Goal: Contribute content: Contribute content

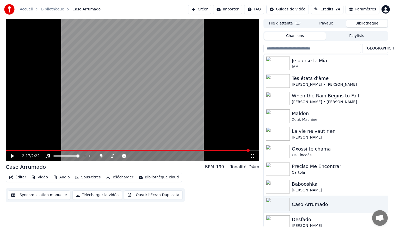
scroll to position [37, 0]
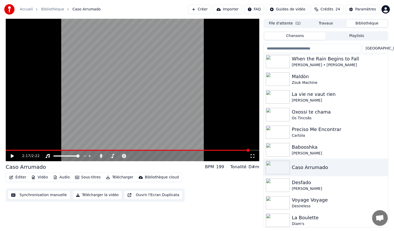
click at [202, 11] on button "Créer" at bounding box center [199, 9] width 23 height 9
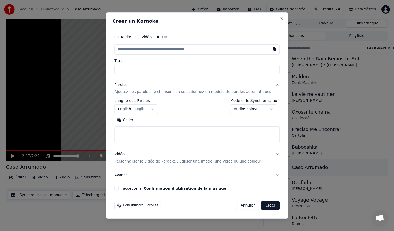
type input "**********"
click at [156, 120] on button "Rechercher" at bounding box center [152, 120] width 32 height 8
type input "**********"
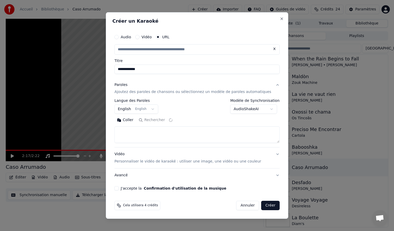
type textarea "**********"
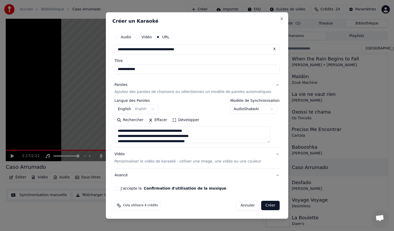
scroll to position [133, 0]
click at [119, 189] on button "J'accepte la Confirmation d'utilisation de la musique" at bounding box center [116, 188] width 4 height 4
click at [262, 205] on button "Créer" at bounding box center [270, 205] width 18 height 9
select select "**"
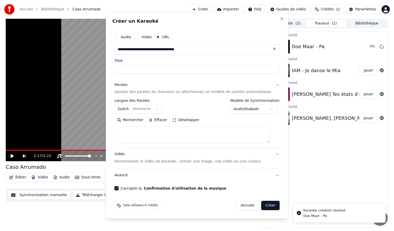
scroll to position [0, 0]
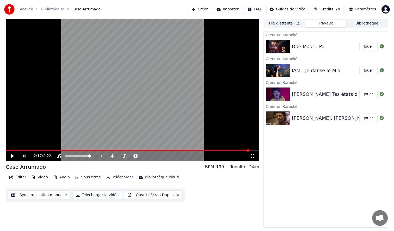
click at [365, 94] on button "Jouer" at bounding box center [368, 94] width 18 height 9
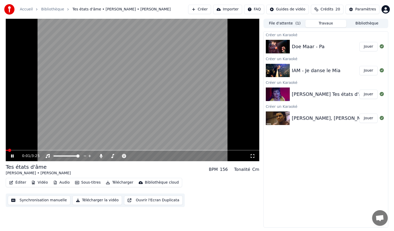
click at [251, 157] on icon at bounding box center [252, 156] width 5 height 4
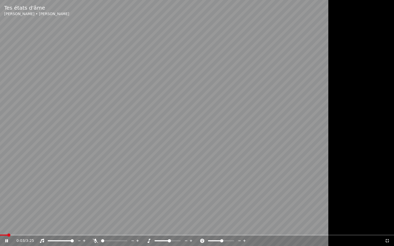
click at [101, 231] on span at bounding box center [102, 240] width 3 height 3
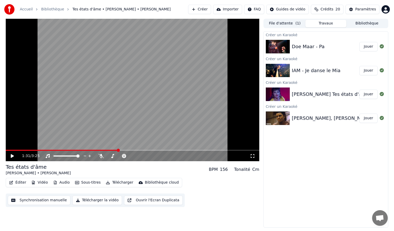
click at [366, 117] on button "Jouer" at bounding box center [368, 118] width 18 height 9
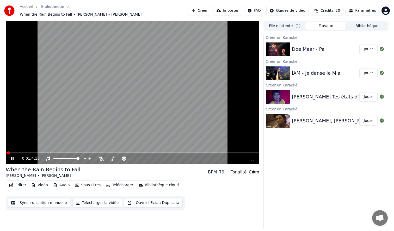
click at [16, 152] on span at bounding box center [133, 152] width 254 height 1
click at [251, 157] on icon at bounding box center [252, 159] width 5 height 4
click at [371, 25] on button "Bibliothèque" at bounding box center [366, 26] width 41 height 8
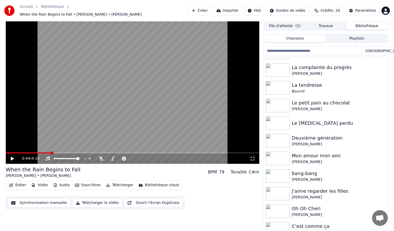
scroll to position [422, 0]
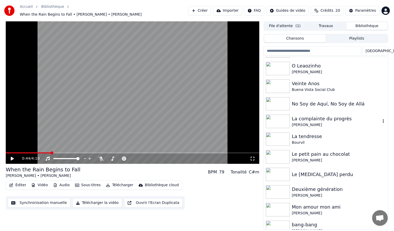
click at [277, 121] on img at bounding box center [278, 122] width 24 height 14
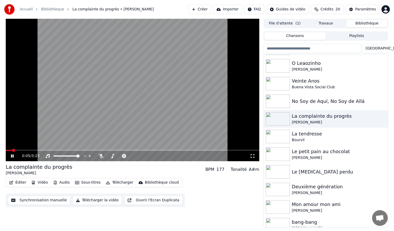
click at [253, 155] on icon at bounding box center [252, 156] width 5 height 4
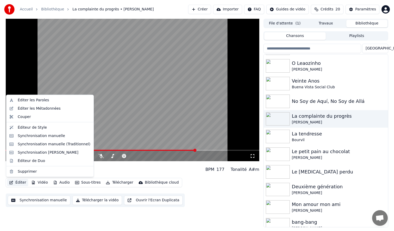
click at [22, 182] on button "Éditer" at bounding box center [17, 182] width 21 height 7
click at [30, 136] on div "Synchronisation manuelle" at bounding box center [41, 135] width 47 height 5
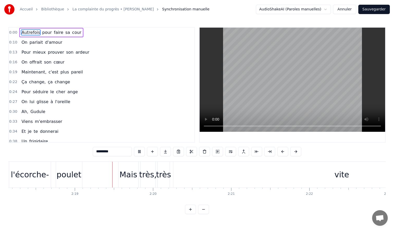
scroll to position [0, 10801]
click at [193, 151] on button at bounding box center [191, 151] width 11 height 9
click at [322, 171] on div "vite" at bounding box center [341, 175] width 337 height 26
type input "****"
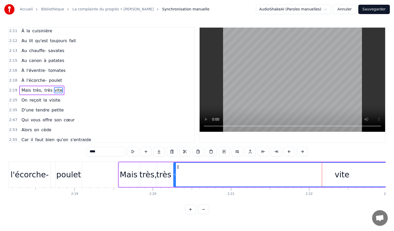
scroll to position [562, 0]
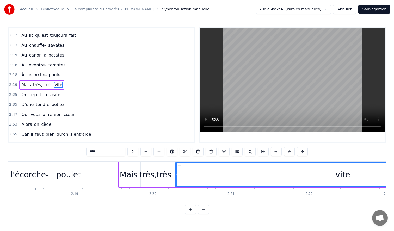
drag, startPoint x: 175, startPoint y: 173, endPoint x: 176, endPoint y: 180, distance: 7.2
click at [176, 180] on div at bounding box center [176, 175] width 2 height 24
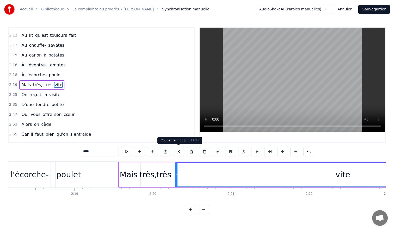
click at [179, 152] on button at bounding box center [178, 151] width 11 height 9
click at [317, 173] on div "vite" at bounding box center [342, 175] width 335 height 24
click at [255, 151] on button at bounding box center [256, 151] width 11 height 9
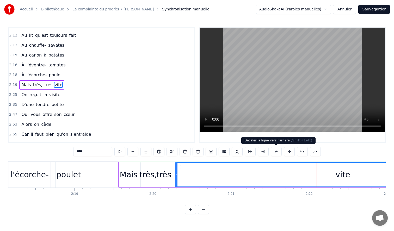
click at [274, 151] on button at bounding box center [276, 151] width 11 height 9
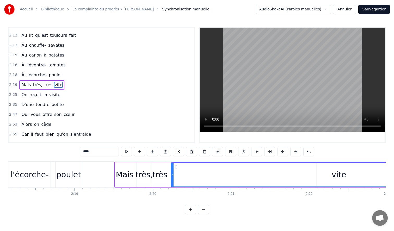
click at [274, 151] on button at bounding box center [269, 151] width 11 height 9
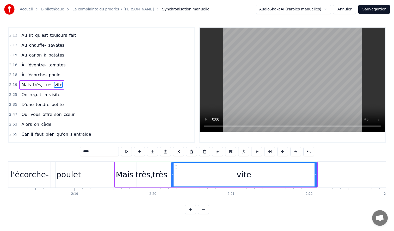
click at [274, 151] on button at bounding box center [269, 151] width 11 height 9
click at [280, 151] on button at bounding box center [282, 151] width 11 height 9
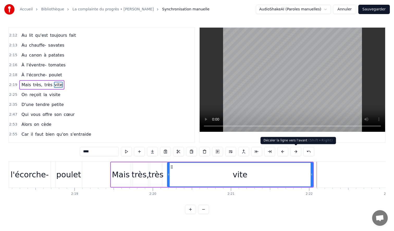
click at [294, 151] on button at bounding box center [295, 151] width 11 height 9
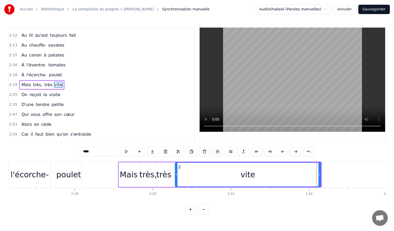
click at [294, 151] on button at bounding box center [295, 151] width 11 height 9
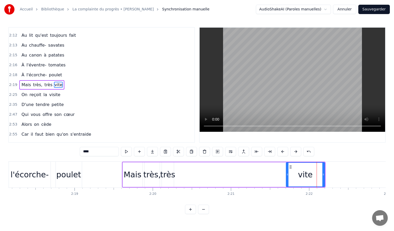
drag, startPoint x: 180, startPoint y: 174, endPoint x: 287, endPoint y: 172, distance: 107.1
click at [287, 173] on icon at bounding box center [287, 175] width 2 height 4
drag, startPoint x: 306, startPoint y: 175, endPoint x: 259, endPoint y: 176, distance: 47.4
click at [259, 176] on div "Mais très, très vite" at bounding box center [224, 175] width 204 height 26
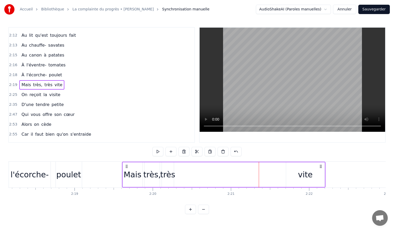
click at [279, 170] on div "Mais très, très vite" at bounding box center [224, 175] width 204 height 26
click at [201, 151] on button at bounding box center [197, 151] width 11 height 9
click at [298, 173] on div "vite" at bounding box center [305, 174] width 39 height 25
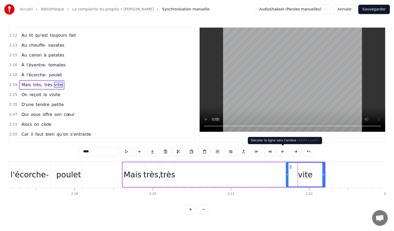
click at [281, 152] on button at bounding box center [282, 151] width 11 height 9
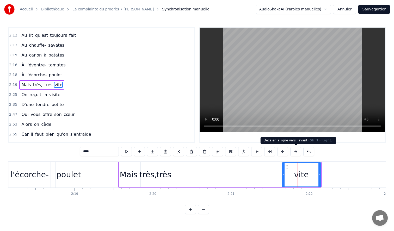
click at [295, 152] on button at bounding box center [295, 151] width 11 height 9
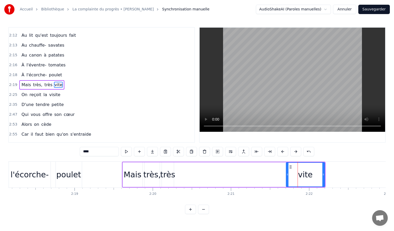
click at [258, 171] on div "Mais très, très vite" at bounding box center [224, 175] width 204 height 26
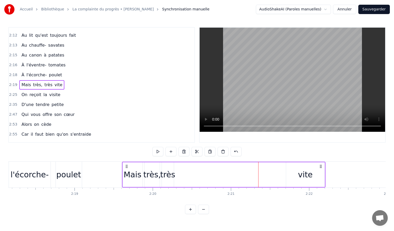
click at [225, 176] on div "Mais très, très vite" at bounding box center [224, 175] width 204 height 26
click at [226, 176] on div at bounding box center [226, 175] width 0 height 26
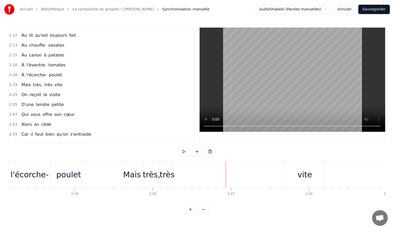
click at [202, 174] on div "Mais très, très vite" at bounding box center [224, 175] width 204 height 26
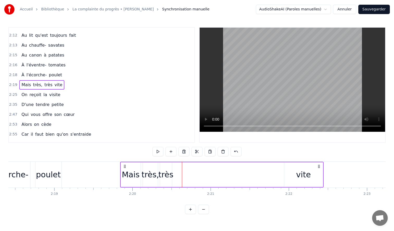
scroll to position [0, 10823]
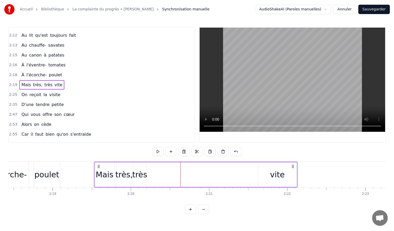
drag, startPoint x: 321, startPoint y: 166, endPoint x: 293, endPoint y: 170, distance: 28.1
click at [293, 170] on div "Mais très, très vite" at bounding box center [196, 175] width 204 height 26
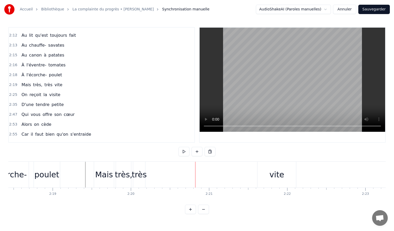
click at [215, 181] on div "Mais très, très vite" at bounding box center [196, 175] width 204 height 26
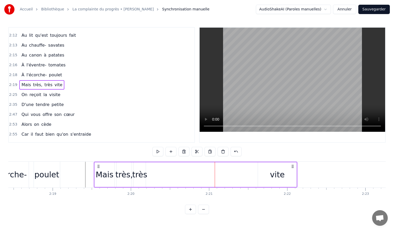
click at [202, 210] on button at bounding box center [203, 209] width 11 height 9
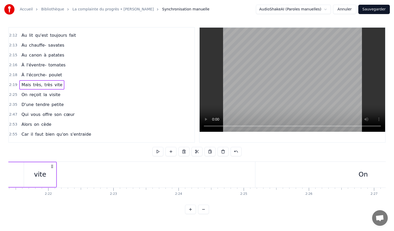
scroll to position [0, 9165]
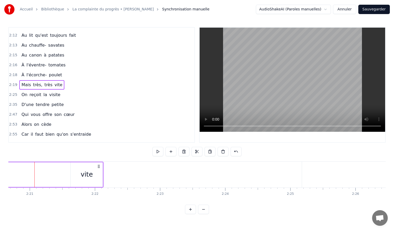
click at [191, 210] on button at bounding box center [190, 209] width 11 height 9
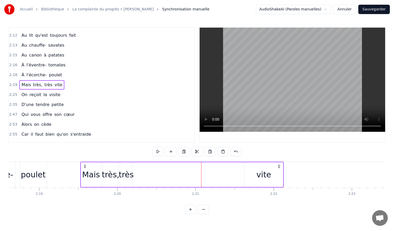
scroll to position [0, 10833]
click at [153, 171] on div "Mais très, très vite" at bounding box center [186, 175] width 204 height 26
click at [143, 174] on div "Mais très, très vite" at bounding box center [186, 175] width 204 height 26
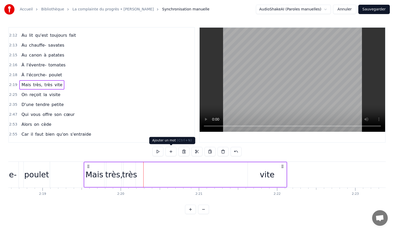
click at [172, 153] on button at bounding box center [170, 151] width 11 height 9
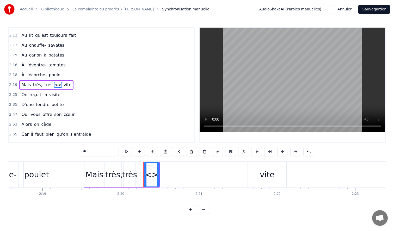
click at [151, 174] on div "<>" at bounding box center [151, 175] width 13 height 12
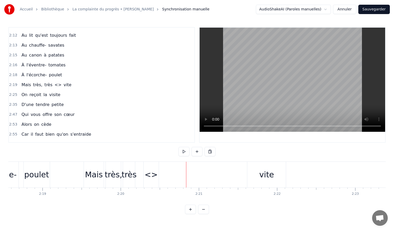
click at [154, 178] on div "<>" at bounding box center [151, 175] width 13 height 12
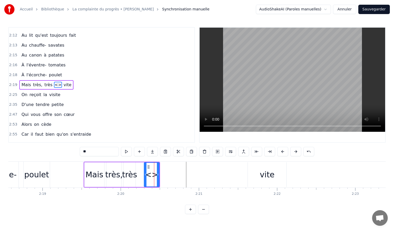
type input "****"
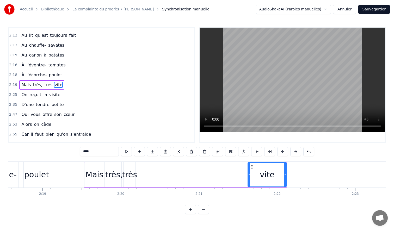
click at [266, 174] on div "vite" at bounding box center [267, 175] width 15 height 12
click at [270, 175] on div "vite" at bounding box center [267, 175] width 15 height 12
click at [201, 152] on button at bounding box center [204, 151] width 11 height 9
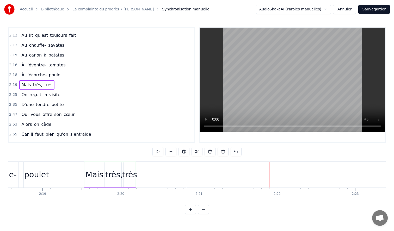
click at [131, 175] on div "très" at bounding box center [129, 175] width 15 height 12
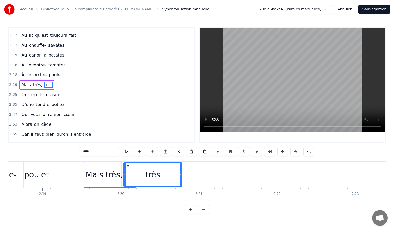
drag, startPoint x: 135, startPoint y: 175, endPoint x: 181, endPoint y: 179, distance: 46.5
click at [181, 179] on div at bounding box center [181, 175] width 2 height 24
click at [46, 85] on span "très" at bounding box center [48, 85] width 9 height 6
click at [159, 171] on div "très" at bounding box center [152, 175] width 15 height 12
drag, startPoint x: 181, startPoint y: 172, endPoint x: 139, endPoint y: 173, distance: 42.2
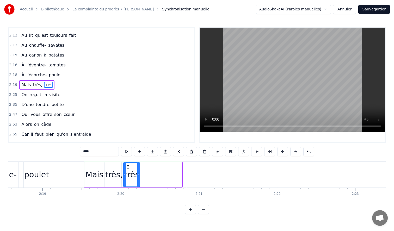
click at [139, 173] on div at bounding box center [138, 175] width 2 height 24
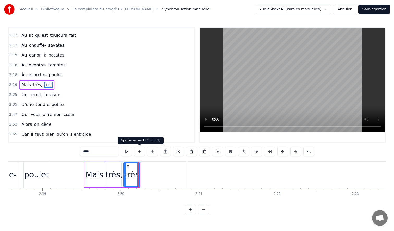
click at [140, 150] on button at bounding box center [139, 151] width 11 height 9
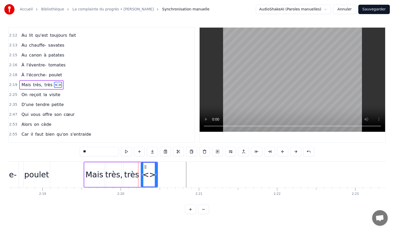
click at [145, 167] on icon at bounding box center [145, 167] width 4 height 4
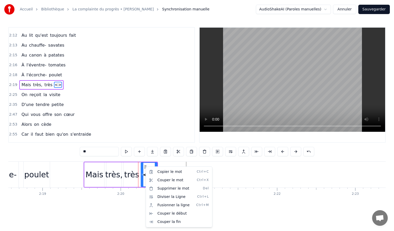
click at [143, 167] on html "Accueil Bibliothèque La complainte du progrès • [PERSON_NAME] Synchronisation m…" at bounding box center [197, 111] width 394 height 223
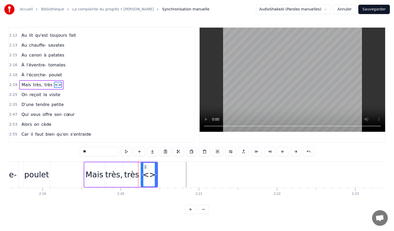
click at [54, 84] on span "<>" at bounding box center [58, 85] width 8 height 6
click at [149, 174] on div "<>" at bounding box center [149, 175] width 13 height 12
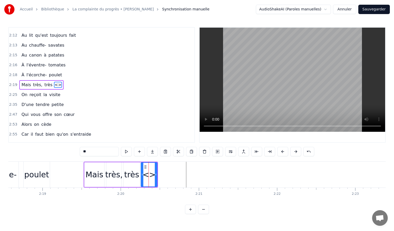
click at [149, 174] on div "<>" at bounding box center [149, 175] width 13 height 12
click at [322, 106] on video at bounding box center [293, 80] width 186 height 104
click at [152, 173] on div "<>" at bounding box center [149, 175] width 13 height 12
drag, startPoint x: 156, startPoint y: 174, endPoint x: 195, endPoint y: 174, distance: 39.1
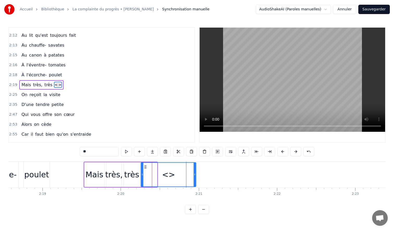
click at [195, 174] on icon at bounding box center [195, 175] width 2 height 4
click at [161, 174] on div "<>" at bounding box center [168, 175] width 55 height 24
click at [54, 86] on span "<>" at bounding box center [58, 85] width 8 height 6
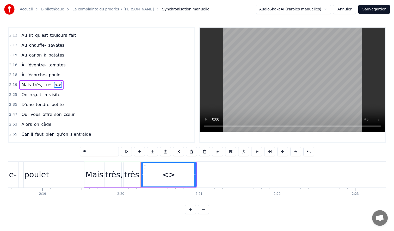
click at [54, 86] on span "<>" at bounding box center [58, 85] width 8 height 6
click at [48, 85] on span "très" at bounding box center [48, 85] width 9 height 6
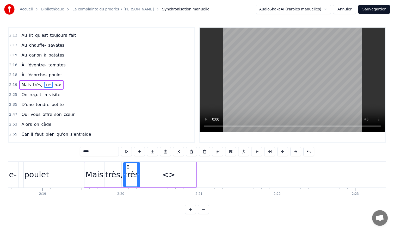
click at [56, 85] on span "<>" at bounding box center [58, 85] width 8 height 6
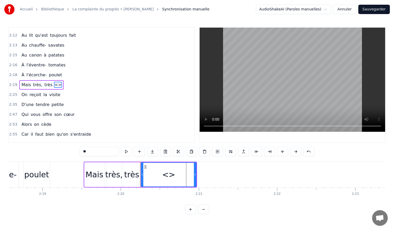
click at [168, 174] on div "<>" at bounding box center [168, 175] width 13 height 12
drag, startPoint x: 171, startPoint y: 174, endPoint x: 156, endPoint y: 174, distance: 14.9
click at [156, 174] on div "<>" at bounding box center [168, 175] width 55 height 24
click at [55, 86] on span "<>" at bounding box center [58, 85] width 8 height 6
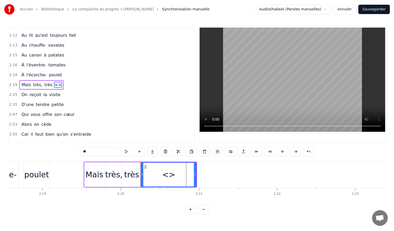
click at [55, 86] on span "<>" at bounding box center [58, 85] width 8 height 6
drag, startPoint x: 97, startPoint y: 150, endPoint x: 49, endPoint y: 154, distance: 48.9
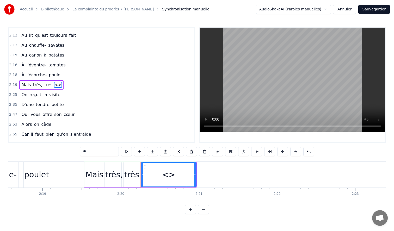
click at [49, 155] on div "0:00 Autrefois pour faire sa cour 0:10 On parlait d'amour 0:13 Pour mieux prouv…" at bounding box center [196, 120] width 377 height 187
type input "*"
drag, startPoint x: 142, startPoint y: 173, endPoint x: 157, endPoint y: 173, distance: 14.6
click at [157, 173] on icon at bounding box center [157, 175] width 2 height 4
type input "****"
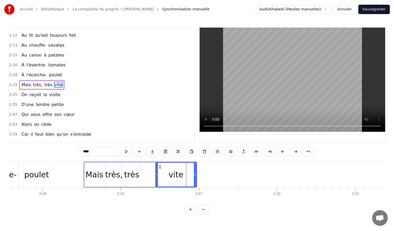
drag, startPoint x: 180, startPoint y: 168, endPoint x: 164, endPoint y: 168, distance: 15.9
click at [164, 168] on div "vite" at bounding box center [176, 175] width 40 height 24
drag, startPoint x: 159, startPoint y: 167, endPoint x: 145, endPoint y: 168, distance: 14.7
click at [145, 168] on icon at bounding box center [145, 167] width 4 height 4
click at [80, 159] on div "0:00 Autrefois pour faire sa cour 0:10 On parlait d'amour 0:13 Pour mieux prouv…" at bounding box center [196, 120] width 377 height 187
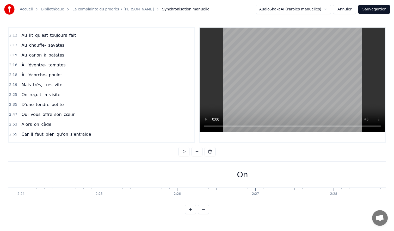
scroll to position [0, 11248]
click at [295, 174] on div "On" at bounding box center [239, 175] width 259 height 26
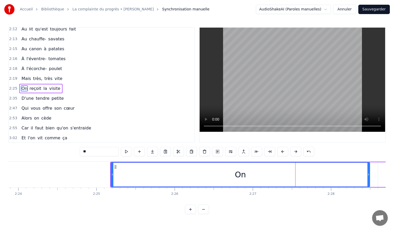
scroll to position [572, 0]
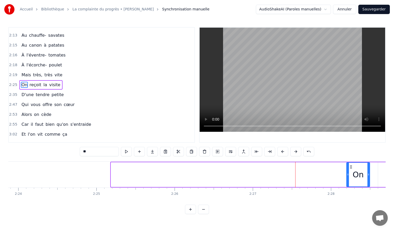
drag, startPoint x: 113, startPoint y: 175, endPoint x: 348, endPoint y: 167, distance: 235.7
click at [348, 167] on div at bounding box center [348, 175] width 2 height 24
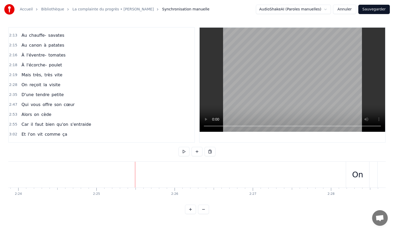
click at [350, 169] on div "On" at bounding box center [357, 175] width 23 height 26
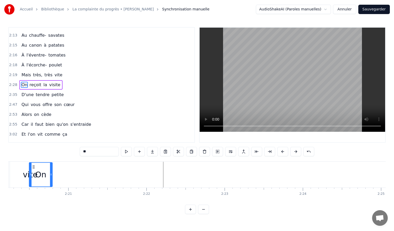
scroll to position [0, 10941]
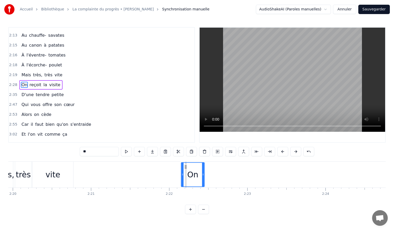
drag, startPoint x: 351, startPoint y: 165, endPoint x: 186, endPoint y: 189, distance: 166.8
click at [186, 189] on div "Autrefois pour faire sa cour On parlait d'amour Pour mieux prouver son ardeur O…" at bounding box center [196, 181] width 377 height 39
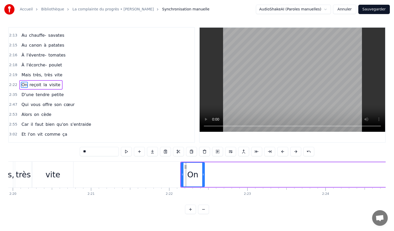
click at [35, 172] on div "vite" at bounding box center [53, 175] width 41 height 26
type input "****"
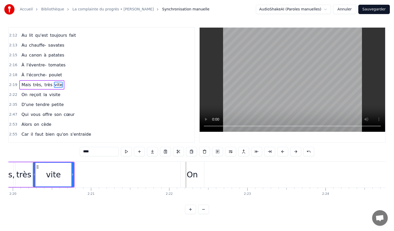
scroll to position [0, 10939]
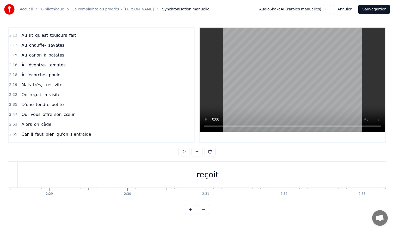
scroll to position [0, 11611]
click at [199, 179] on div "reçoit" at bounding box center [205, 175] width 22 height 12
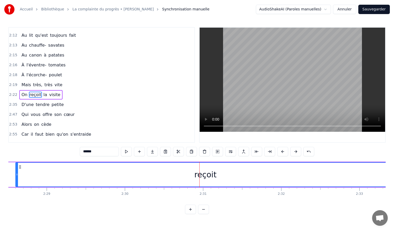
scroll to position [572, 0]
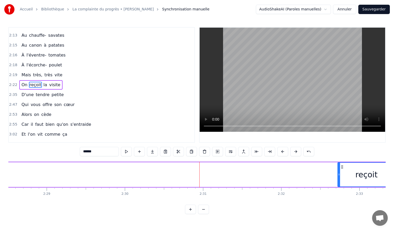
drag, startPoint x: 17, startPoint y: 174, endPoint x: 340, endPoint y: 182, distance: 323.0
click at [340, 182] on div at bounding box center [339, 175] width 2 height 24
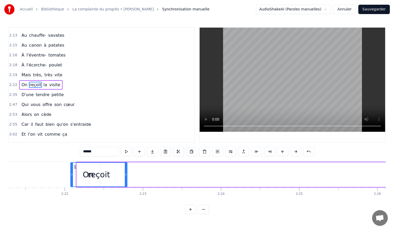
scroll to position [0, 11045]
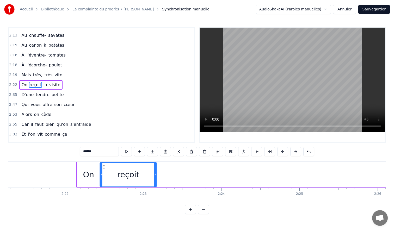
drag, startPoint x: 343, startPoint y: 167, endPoint x: 105, endPoint y: 182, distance: 238.7
click at [105, 182] on div "reçoit" at bounding box center [128, 175] width 56 height 24
drag, startPoint x: 155, startPoint y: 175, endPoint x: 130, endPoint y: 177, distance: 24.5
click at [130, 177] on div at bounding box center [131, 175] width 2 height 24
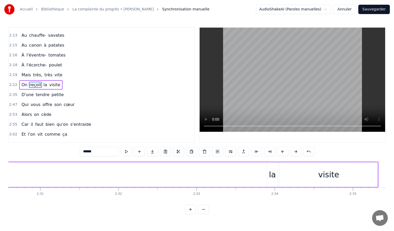
scroll to position [0, 11775]
click at [271, 179] on div "la" at bounding box center [271, 175] width 7 height 12
type input "**"
click at [296, 176] on div "visite" at bounding box center [327, 174] width 98 height 25
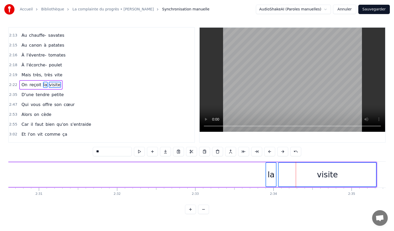
drag, startPoint x: 288, startPoint y: 168, endPoint x: 270, endPoint y: 169, distance: 17.5
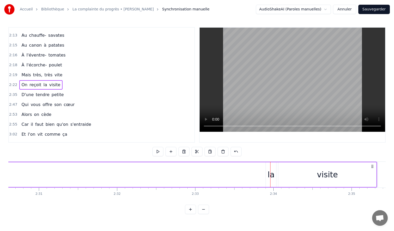
click at [280, 168] on div "visite" at bounding box center [327, 174] width 98 height 25
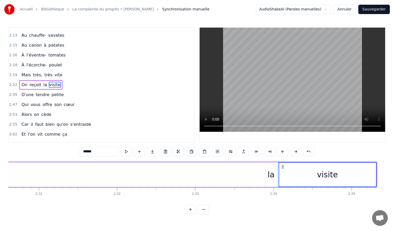
click at [270, 168] on div "la" at bounding box center [271, 174] width 10 height 25
click at [269, 164] on div "la" at bounding box center [271, 175] width 10 height 24
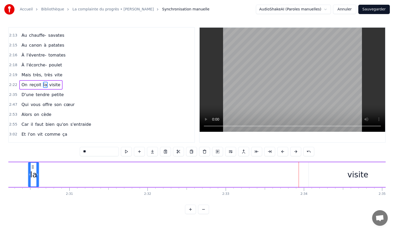
scroll to position [0, 11717]
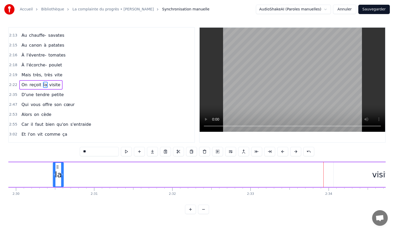
drag, startPoint x: 271, startPoint y: 165, endPoint x: 46, endPoint y: 176, distance: 225.2
click at [53, 176] on div "la" at bounding box center [58, 175] width 10 height 24
click at [375, 178] on div "visite" at bounding box center [385, 174] width 98 height 25
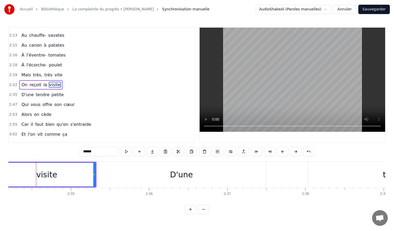
scroll to position [0, 12057]
drag, startPoint x: 94, startPoint y: 175, endPoint x: 64, endPoint y: 177, distance: 29.8
click at [64, 177] on div "visite" at bounding box center [45, 174] width 99 height 25
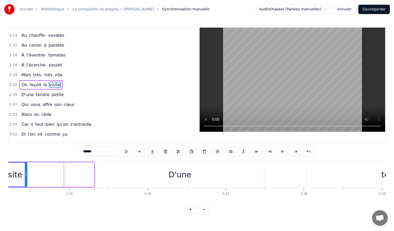
drag, startPoint x: 93, startPoint y: 173, endPoint x: 26, endPoint y: 176, distance: 67.6
click at [26, 176] on icon at bounding box center [26, 175] width 2 height 4
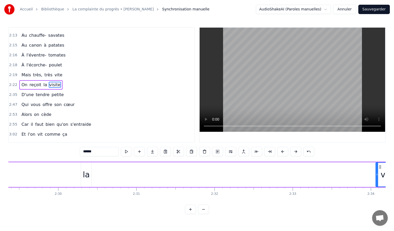
scroll to position [0, 11677]
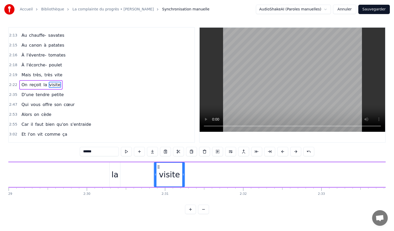
drag, startPoint x: 380, startPoint y: 167, endPoint x: 68, endPoint y: 179, distance: 312.4
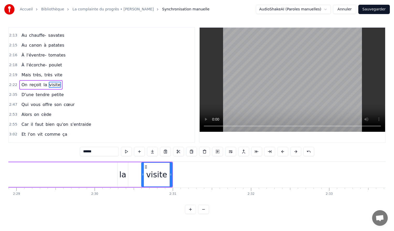
click at [118, 168] on div "la" at bounding box center [122, 174] width 11 height 25
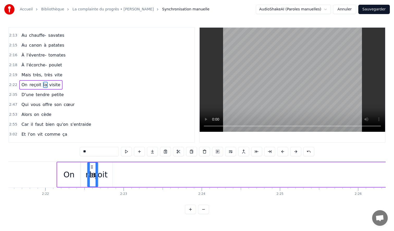
scroll to position [0, 11057]
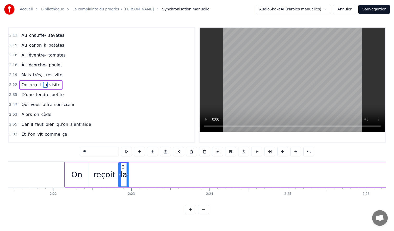
drag, startPoint x: 122, startPoint y: 165, endPoint x: 123, endPoint y: 174, distance: 8.1
click at [123, 174] on div "la" at bounding box center [124, 175] width 10 height 24
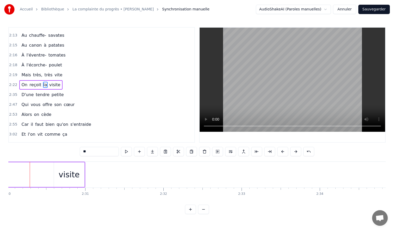
scroll to position [0, 11731]
click at [68, 175] on div "visite" at bounding box center [66, 175] width 21 height 12
type input "******"
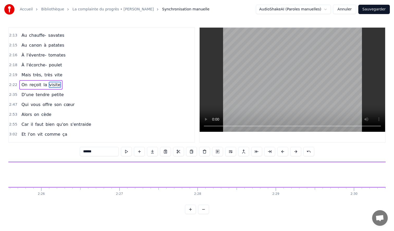
scroll to position [0, 11463]
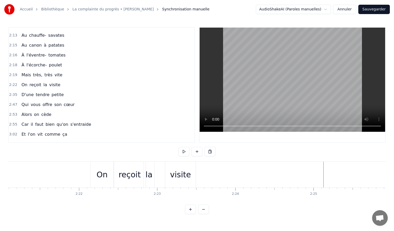
click at [193, 210] on button at bounding box center [190, 209] width 11 height 9
click at [192, 207] on button at bounding box center [190, 209] width 11 height 9
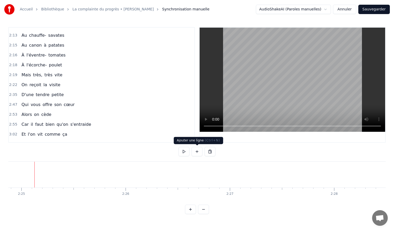
click at [199, 153] on button at bounding box center [197, 151] width 11 height 9
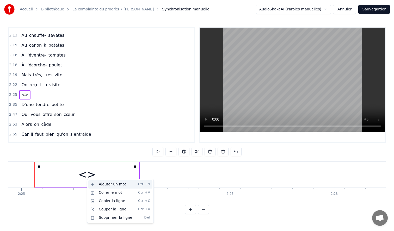
click at [102, 183] on div "Ajouter un mot Ctrl+N" at bounding box center [120, 184] width 64 height 8
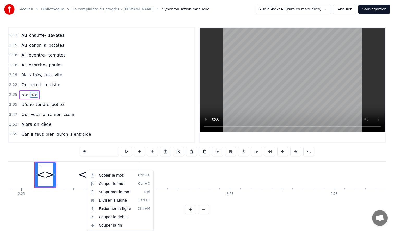
scroll to position [581, 0]
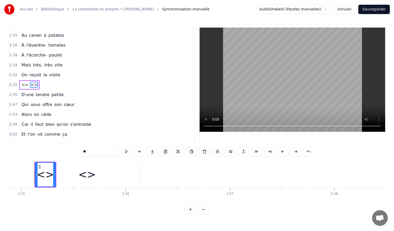
drag, startPoint x: 91, startPoint y: 154, endPoint x: 70, endPoint y: 152, distance: 21.7
click at [70, 152] on div "0:00 Autrefois pour faire sa cour 0:10 On parlait d'amour 0:13 Pour mieux prouv…" at bounding box center [196, 120] width 377 height 187
click at [92, 177] on div "<>" at bounding box center [86, 175] width 17 height 16
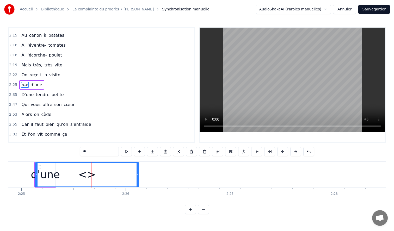
drag, startPoint x: 94, startPoint y: 151, endPoint x: 62, endPoint y: 151, distance: 32.8
click at [62, 151] on div "0:00 Autrefois pour faire sa cour 0:10 On parlait d'amour 0:13 Pour mieux prouv…" at bounding box center [196, 120] width 377 height 187
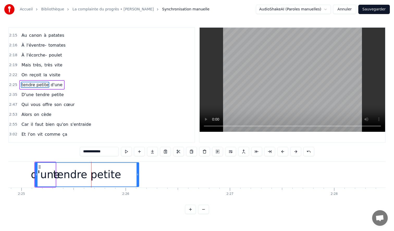
type input "**********"
click at [76, 200] on div "Autrefois pour faire sa cour On parlait d'amour Pour mieux prouver son ardeur O…" at bounding box center [196, 181] width 377 height 39
click at [68, 173] on div "tendre petite" at bounding box center [87, 175] width 68 height 16
drag, startPoint x: 35, startPoint y: 175, endPoint x: 64, endPoint y: 174, distance: 28.7
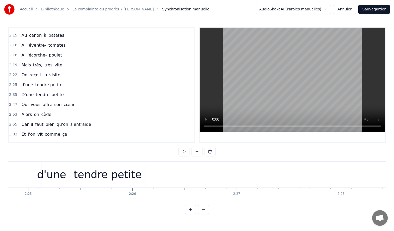
scroll to position [0, 15094]
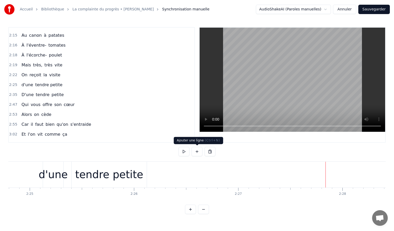
click at [198, 152] on button at bounding box center [197, 151] width 11 height 9
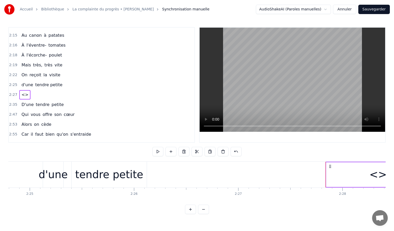
drag, startPoint x: 26, startPoint y: 115, endPoint x: 24, endPoint y: 95, distance: 20.7
click at [24, 95] on div "0:00 Autrefois pour faire sa cour 0:10 On parlait d'amour 0:13 Pour mieux prouv…" at bounding box center [101, 85] width 187 height 116
click at [24, 95] on span "<>" at bounding box center [25, 95] width 8 height 6
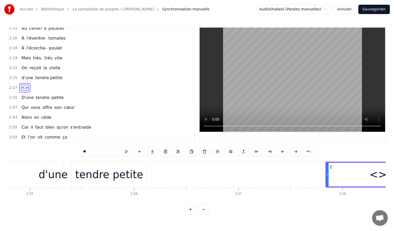
scroll to position [591, 0]
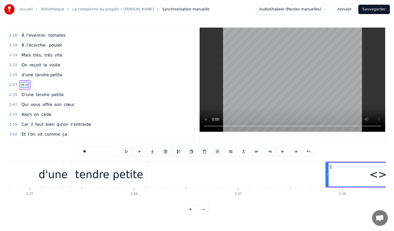
drag, startPoint x: 93, startPoint y: 153, endPoint x: 72, endPoint y: 151, distance: 21.2
click at [72, 151] on div "0:00 Autrefois pour faire sa cour 0:10 On parlait d'amour 0:13 Pour mieux prouv…" at bounding box center [196, 120] width 377 height 187
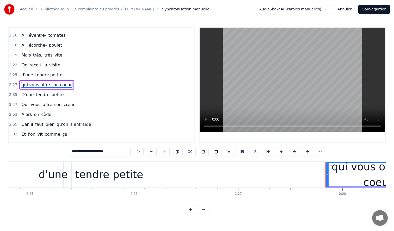
type input "**********"
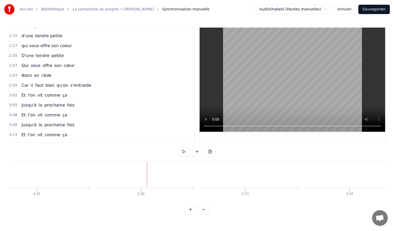
scroll to position [638, 0]
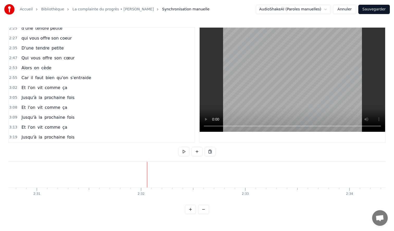
click at [206, 212] on button at bounding box center [203, 209] width 11 height 9
click at [189, 211] on button at bounding box center [190, 209] width 11 height 9
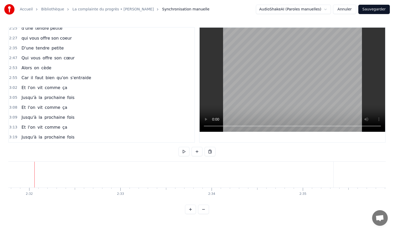
click at [189, 211] on button at bounding box center [190, 209] width 11 height 9
click at [199, 152] on button at bounding box center [197, 151] width 11 height 9
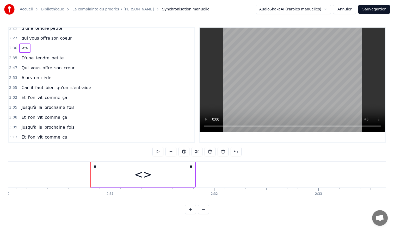
click at [143, 176] on div "<>" at bounding box center [142, 175] width 17 height 16
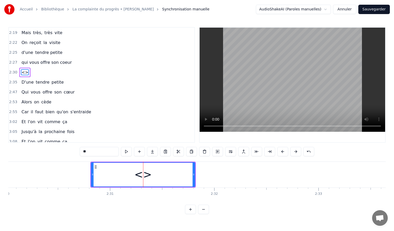
scroll to position [601, 0]
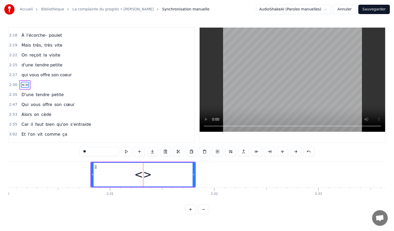
drag, startPoint x: 103, startPoint y: 154, endPoint x: 53, endPoint y: 147, distance: 50.3
click at [53, 147] on div "0:00 Autrefois pour faire sa cour 0:10 On parlait d'amour 0:13 Pour mieux prouv…" at bounding box center [196, 120] width 377 height 187
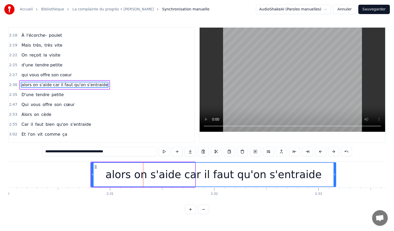
drag, startPoint x: 194, startPoint y: 173, endPoint x: 325, endPoint y: 181, distance: 131.3
click at [334, 181] on div at bounding box center [335, 175] width 2 height 24
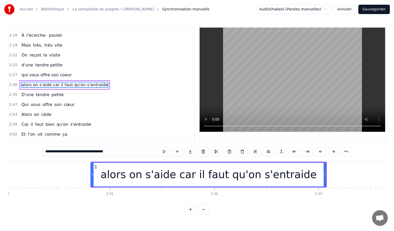
type input "**********"
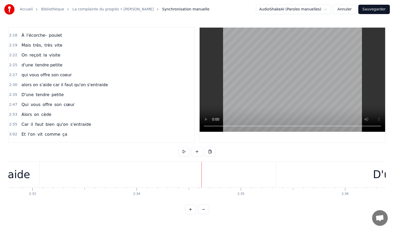
scroll to position [0, 15914]
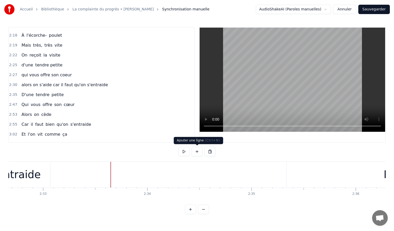
click at [197, 150] on button at bounding box center [197, 151] width 11 height 9
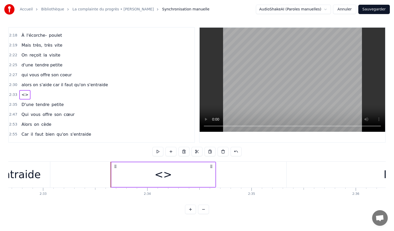
click at [164, 170] on div "<>" at bounding box center [163, 175] width 17 height 16
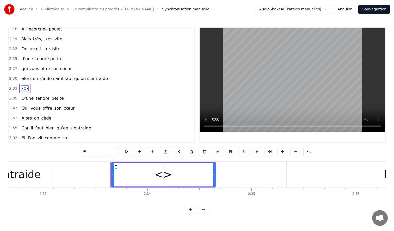
scroll to position [611, 0]
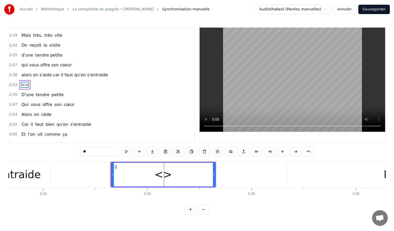
drag, startPoint x: 104, startPoint y: 154, endPoint x: 64, endPoint y: 148, distance: 40.9
click at [64, 148] on div "0:00 Autrefois pour faire sa cour 0:10 On parlait d'amour 0:13 Pour mieux prouv…" at bounding box center [196, 120] width 377 height 187
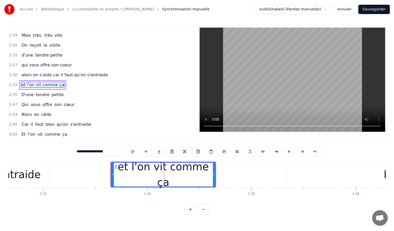
type input "**********"
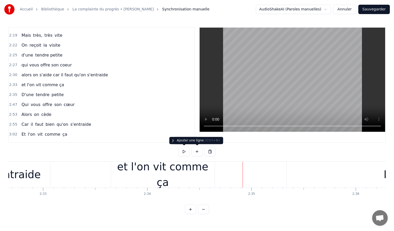
click at [198, 152] on button at bounding box center [197, 151] width 11 height 9
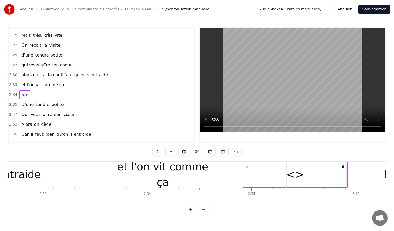
click at [294, 176] on div "D'une" at bounding box center [399, 175] width 225 height 26
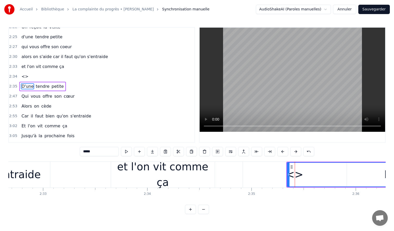
scroll to position [631, 0]
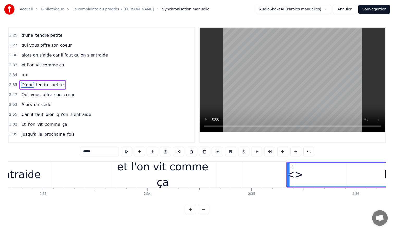
drag, startPoint x: 105, startPoint y: 152, endPoint x: 61, endPoint y: 146, distance: 44.4
click at [77, 148] on div "0:00 Autrefois pour faire sa cour 0:10 On parlait d'amour 0:13 Pour mieux prouv…" at bounding box center [196, 120] width 377 height 187
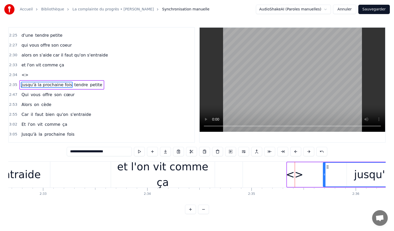
drag, startPoint x: 288, startPoint y: 171, endPoint x: 324, endPoint y: 171, distance: 36.0
click at [324, 171] on div at bounding box center [324, 175] width 2 height 24
click at [296, 179] on div "<>" at bounding box center [294, 175] width 17 height 16
type input "**"
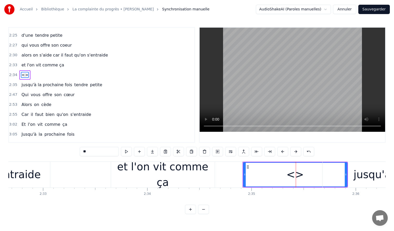
scroll to position [621, 0]
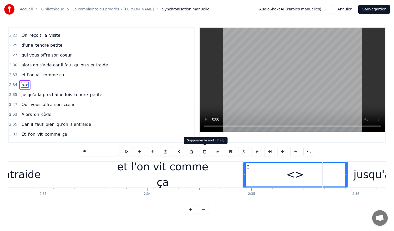
click at [205, 150] on button at bounding box center [204, 151] width 11 height 9
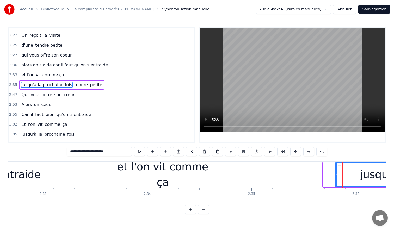
drag, startPoint x: 324, startPoint y: 173, endPoint x: 334, endPoint y: 177, distance: 11.4
click at [335, 177] on div at bounding box center [336, 175] width 2 height 24
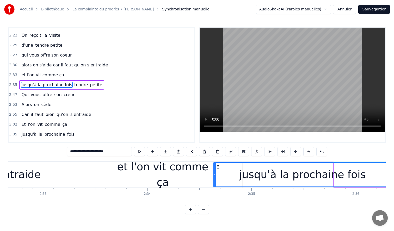
drag, startPoint x: 339, startPoint y: 168, endPoint x: 218, endPoint y: 168, distance: 120.4
click at [218, 168] on icon at bounding box center [218, 167] width 4 height 4
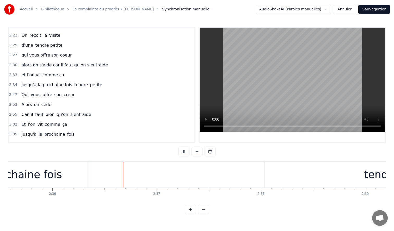
scroll to position [0, 16249]
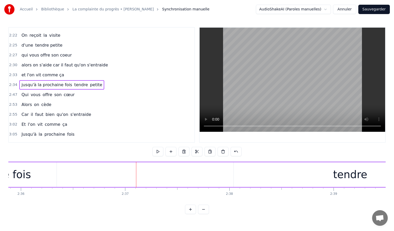
click at [345, 175] on div "tendre" at bounding box center [350, 175] width 34 height 16
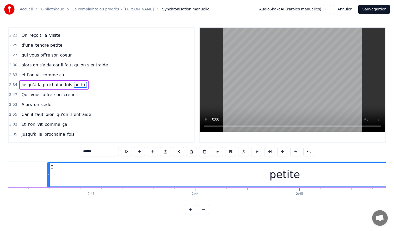
scroll to position [0, 16921]
click at [329, 173] on div "petite" at bounding box center [272, 175] width 474 height 24
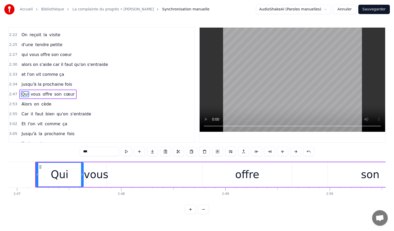
scroll to position [0, 17400]
click at [58, 177] on div "Qui" at bounding box center [59, 175] width 18 height 16
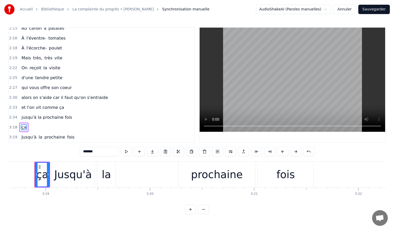
scroll to position [579, 0]
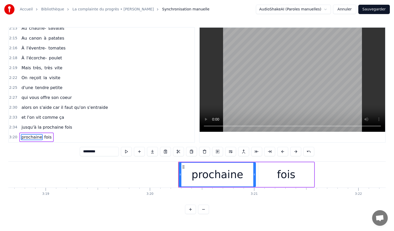
type input "****"
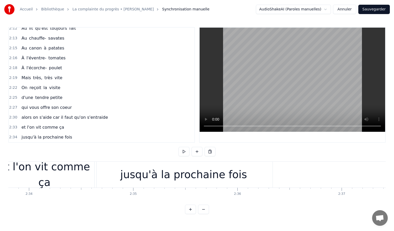
scroll to position [0, 16026]
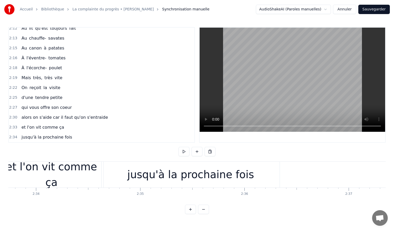
click at [69, 173] on div "et l'on vit comme ça" at bounding box center [52, 174] width 104 height 31
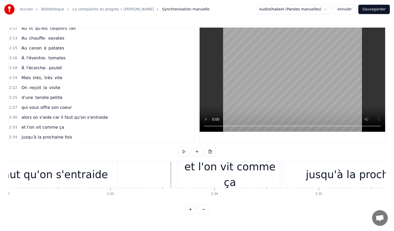
scroll to position [0, 15847]
click at [216, 181] on div "et l'on vit comme ça" at bounding box center [231, 174] width 104 height 31
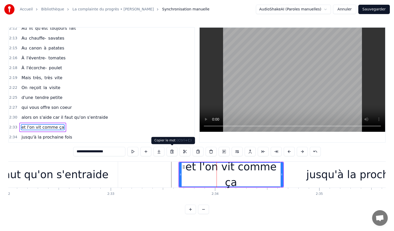
click at [173, 153] on button at bounding box center [172, 151] width 11 height 9
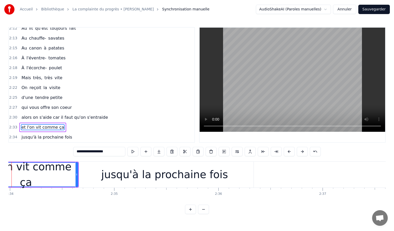
scroll to position [0, 16059]
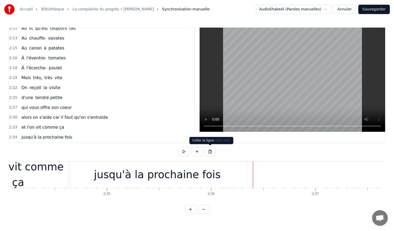
click at [210, 153] on button at bounding box center [210, 151] width 11 height 9
click at [196, 151] on button at bounding box center [197, 151] width 11 height 9
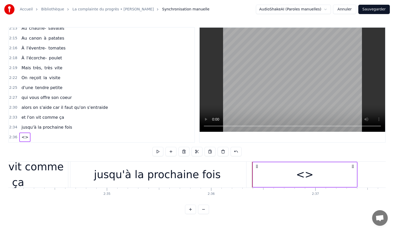
click at [304, 175] on div "<>" at bounding box center [304, 175] width 17 height 16
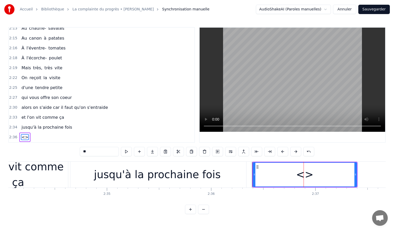
drag, startPoint x: 101, startPoint y: 150, endPoint x: 81, endPoint y: 148, distance: 19.3
click at [81, 148] on input "**" at bounding box center [99, 151] width 39 height 9
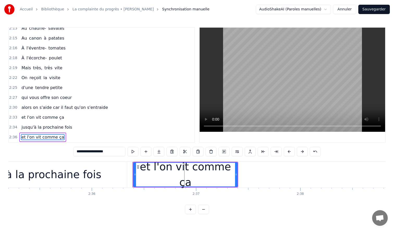
scroll to position [0, 16188]
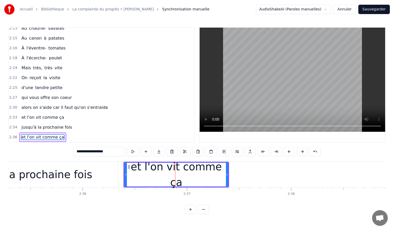
type input "**********"
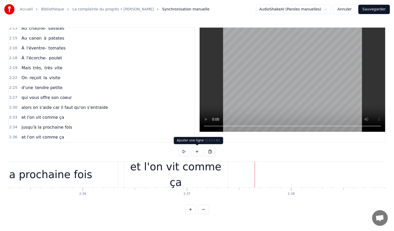
click at [196, 151] on button at bounding box center [197, 151] width 11 height 9
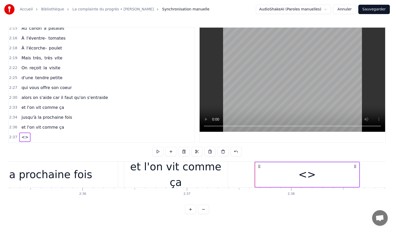
click at [306, 176] on div "<>" at bounding box center [306, 175] width 17 height 16
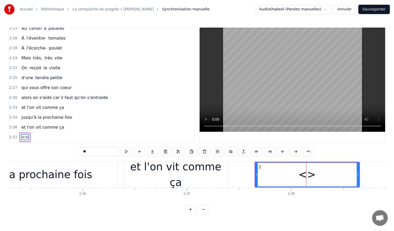
drag, startPoint x: 110, startPoint y: 151, endPoint x: 74, endPoint y: 131, distance: 41.1
click at [74, 131] on div "0:00 Autrefois pour faire sa cour 0:10 On parlait d'amour 0:13 Pour mieux prouv…" at bounding box center [196, 120] width 377 height 187
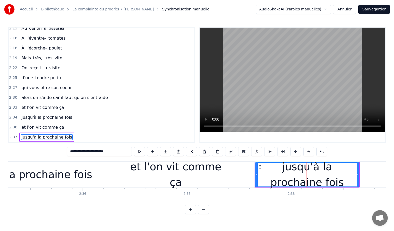
type input "**********"
click at [92, 172] on div "jusqu'à la prochaine fois" at bounding box center [29, 175] width 178 height 26
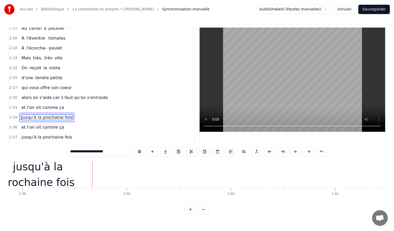
scroll to position [0, 16458]
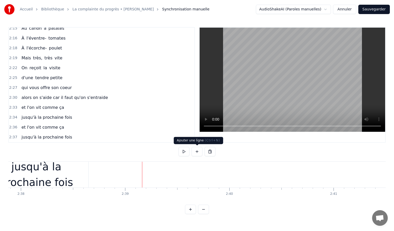
click at [199, 152] on button at bounding box center [197, 151] width 11 height 9
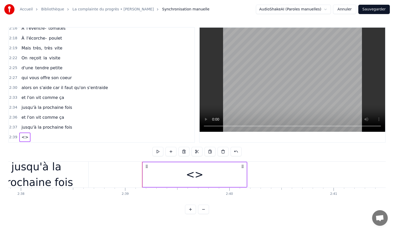
click at [193, 177] on div "<>" at bounding box center [194, 175] width 17 height 16
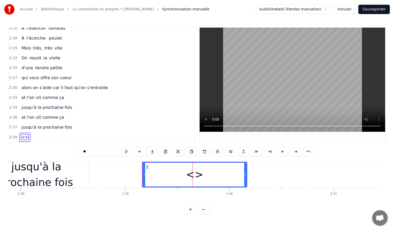
drag, startPoint x: 94, startPoint y: 153, endPoint x: 61, endPoint y: 136, distance: 37.7
click at [64, 137] on div "0:00 Autrefois pour faire sa cour 0:10 On parlait d'amour 0:13 Pour mieux prouv…" at bounding box center [196, 120] width 377 height 187
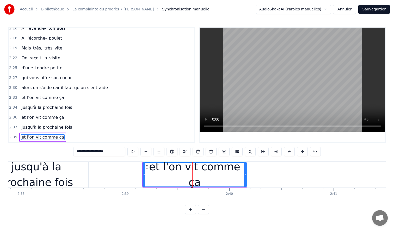
type input "**********"
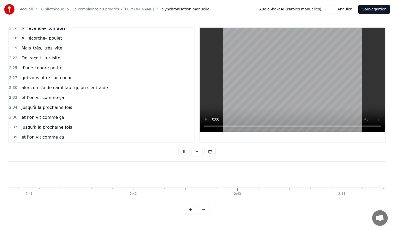
scroll to position [0, 16762]
click at [196, 149] on button at bounding box center [197, 151] width 11 height 9
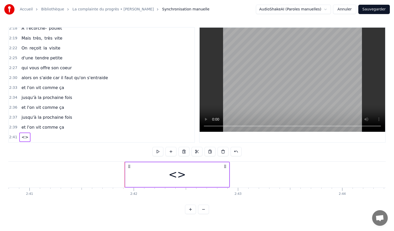
click at [179, 177] on div "<>" at bounding box center [176, 175] width 17 height 16
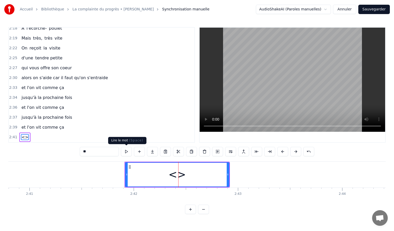
click at [98, 150] on input "**" at bounding box center [99, 151] width 39 height 9
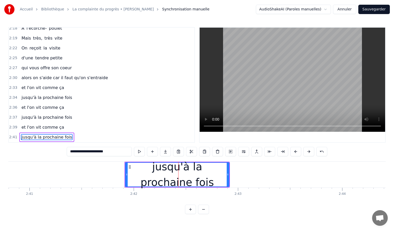
type input "**********"
click at [369, 8] on button "Sauvegarder" at bounding box center [374, 9] width 32 height 9
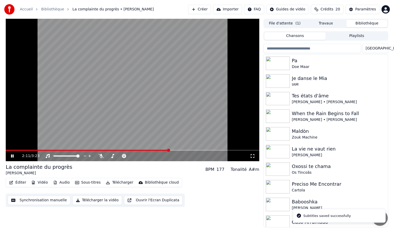
click at [168, 150] on span at bounding box center [133, 150] width 254 height 1
click at [125, 156] on span at bounding box center [120, 156] width 26 height 1
click at [194, 150] on span at bounding box center [133, 150] width 254 height 1
click at [281, 102] on img at bounding box center [278, 99] width 24 height 14
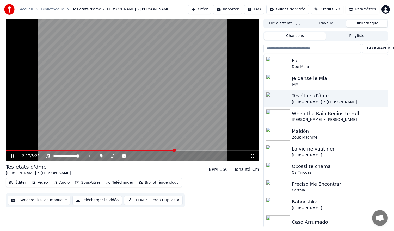
click at [174, 150] on span at bounding box center [133, 150] width 254 height 1
click at [113, 158] on div "3:03 / 3:25" at bounding box center [136, 155] width 228 height 5
click at [161, 156] on icon at bounding box center [161, 155] width 5 height 5
click at [112, 157] on icon at bounding box center [112, 156] width 5 height 4
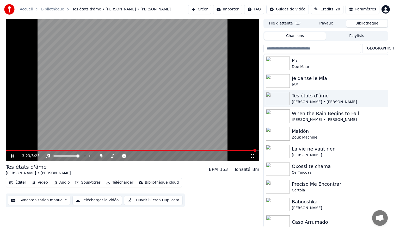
click at [191, 63] on video at bounding box center [133, 90] width 254 height 143
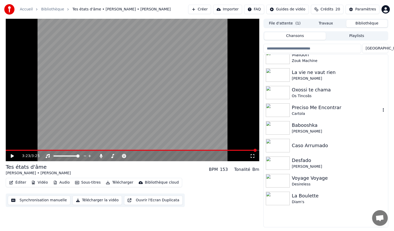
scroll to position [82, 0]
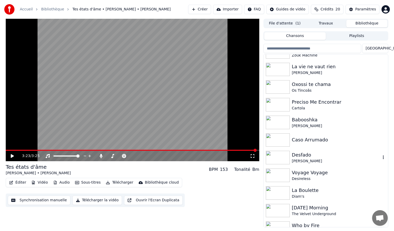
click at [279, 160] on img at bounding box center [278, 158] width 24 height 14
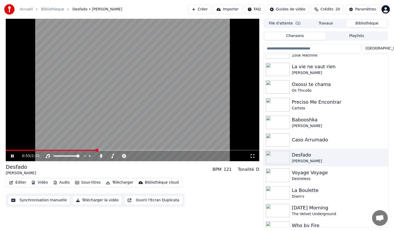
click at [183, 105] on video at bounding box center [133, 90] width 254 height 143
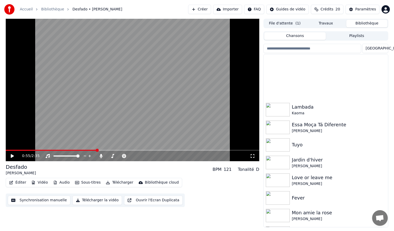
scroll to position [819, 0]
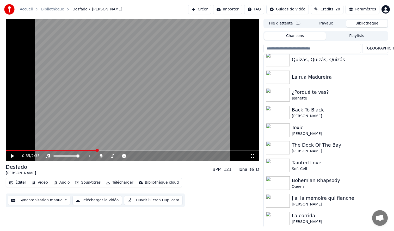
click at [282, 220] on img at bounding box center [278, 219] width 24 height 14
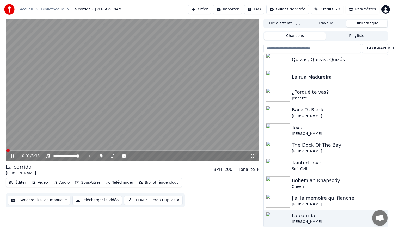
click at [22, 151] on div "0:01 / 5:36" at bounding box center [133, 156] width 254 height 10
click at [22, 150] on span at bounding box center [133, 150] width 254 height 1
click at [30, 149] on video at bounding box center [133, 90] width 254 height 143
click at [30, 150] on span at bounding box center [133, 150] width 254 height 1
click at [11, 156] on icon at bounding box center [12, 156] width 3 height 4
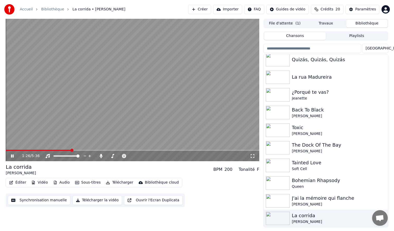
click at [122, 108] on video at bounding box center [133, 90] width 254 height 143
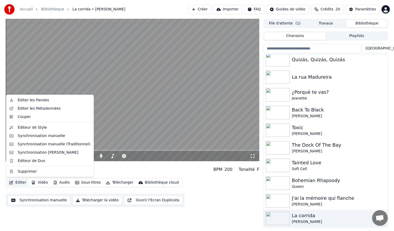
click at [18, 184] on button "Éditer" at bounding box center [17, 182] width 21 height 7
click at [22, 99] on div "Éditer les Paroles" at bounding box center [33, 100] width 31 height 5
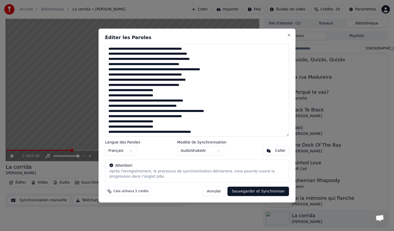
click at [197, 85] on textarea at bounding box center [197, 90] width 184 height 93
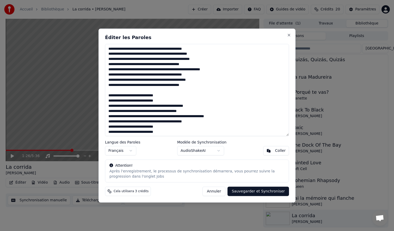
click at [212, 190] on button "Annuler" at bounding box center [213, 191] width 23 height 9
type textarea "**********"
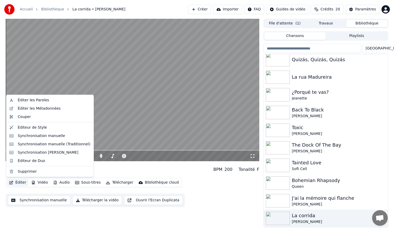
click at [17, 182] on button "Éditer" at bounding box center [17, 182] width 21 height 7
click at [29, 134] on div "Synchronisation manuelle" at bounding box center [41, 135] width 47 height 5
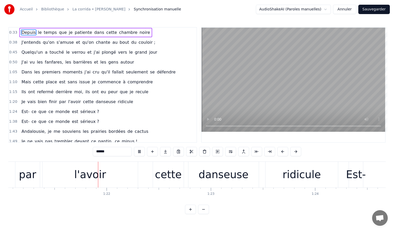
scroll to position [0, 8453]
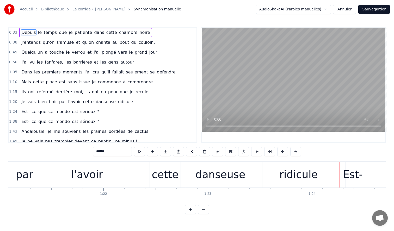
click at [354, 182] on div "Est-" at bounding box center [353, 175] width 20 height 16
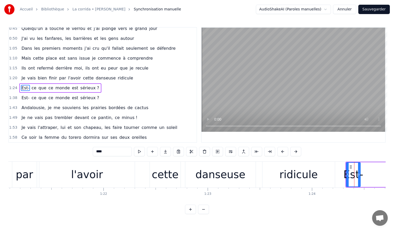
scroll to position [27, 0]
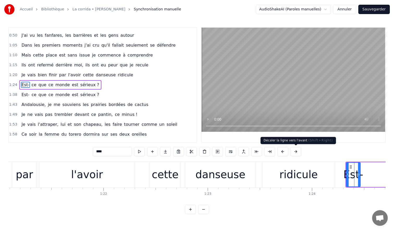
click at [295, 151] on button at bounding box center [295, 151] width 11 height 9
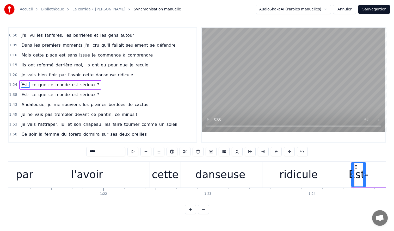
click at [295, 151] on div "****" at bounding box center [197, 151] width 222 height 9
click at [290, 151] on button at bounding box center [289, 151] width 11 height 9
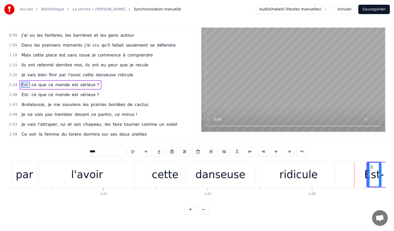
click at [290, 151] on button at bounding box center [289, 151] width 11 height 9
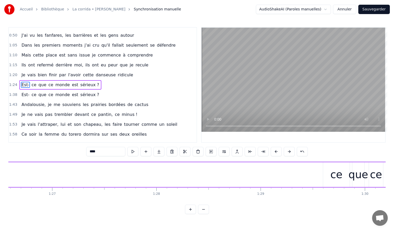
scroll to position [0, 9025]
click at [114, 153] on input "****" at bounding box center [105, 151] width 39 height 9
type input "***"
click at [123, 172] on div "Est ce que ce monde est sérieux ?" at bounding box center [158, 175] width 677 height 26
click at [334, 179] on div "ce" at bounding box center [337, 175] width 12 height 16
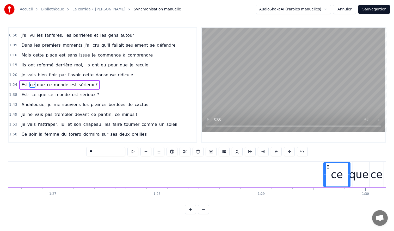
click at [288, 175] on div "Est ce que ce monde est sérieux ?" at bounding box center [158, 175] width 677 height 26
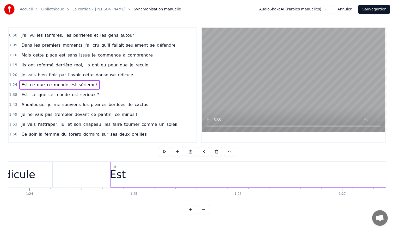
scroll to position [0, 8724]
click at [133, 167] on div "Est" at bounding box center [129, 175] width 16 height 16
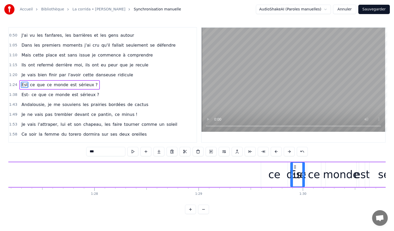
scroll to position [0, 9088]
drag, startPoint x: 126, startPoint y: 166, endPoint x: 219, endPoint y: 185, distance: 95.3
click at [219, 185] on div "Est" at bounding box center [223, 175] width 14 height 24
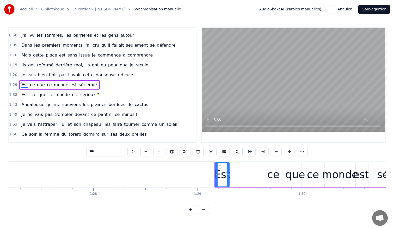
drag, startPoint x: 275, startPoint y: 173, endPoint x: 247, endPoint y: 173, distance: 27.9
click at [247, 173] on div "Est ce que ce monde est sérieux ?" at bounding box center [323, 175] width 219 height 26
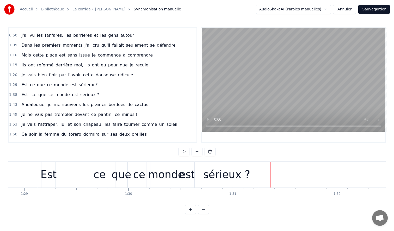
scroll to position [0, 9255]
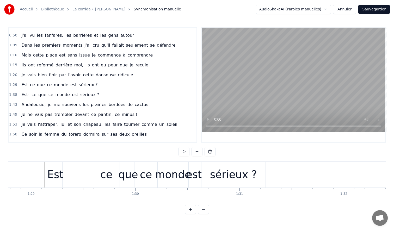
click at [109, 176] on div at bounding box center [109, 175] width 0 height 26
click at [99, 168] on div "ce" at bounding box center [106, 175] width 27 height 26
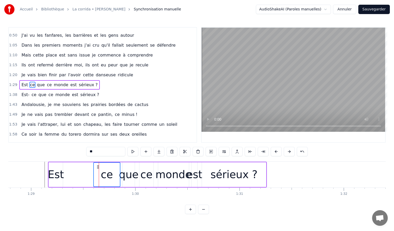
click at [122, 168] on div "que" at bounding box center [129, 175] width 20 height 16
click at [145, 168] on div "ce" at bounding box center [146, 175] width 12 height 16
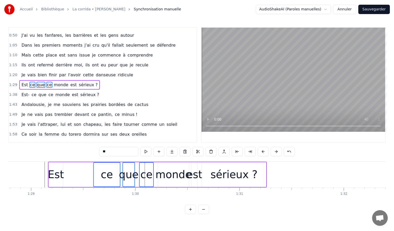
click at [171, 168] on div "monde" at bounding box center [174, 175] width 36 height 16
click at [195, 167] on div "est" at bounding box center [194, 175] width 16 height 16
click at [227, 165] on div "sérieux ?" at bounding box center [234, 174] width 64 height 25
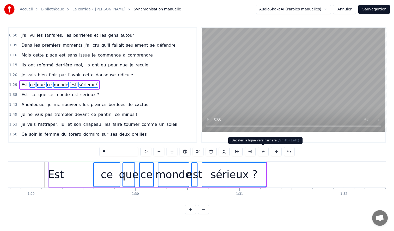
click at [262, 154] on button at bounding box center [263, 151] width 11 height 9
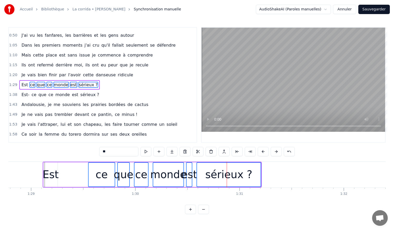
click at [72, 171] on div "Est ce que ce monde est sérieux ?" at bounding box center [152, 175] width 219 height 26
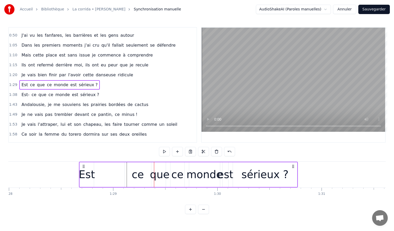
scroll to position [0, 9170]
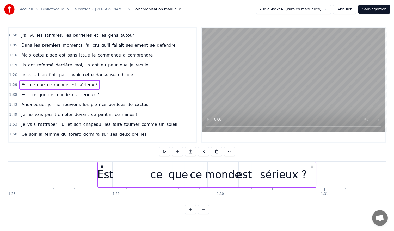
drag, startPoint x: 48, startPoint y: 166, endPoint x: 102, endPoint y: 170, distance: 54.9
click at [102, 170] on div "Est ce que ce monde est sérieux ?" at bounding box center [206, 175] width 219 height 26
drag, startPoint x: 214, startPoint y: 176, endPoint x: 211, endPoint y: 176, distance: 2.9
click at [211, 176] on div "monde" at bounding box center [223, 175] width 36 height 16
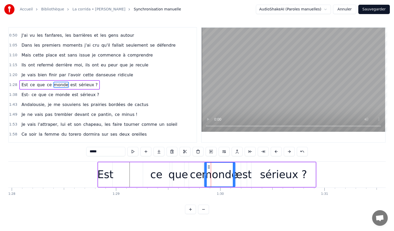
drag, startPoint x: 212, startPoint y: 165, endPoint x: 208, endPoint y: 165, distance: 3.4
click at [208, 165] on icon at bounding box center [209, 167] width 4 height 4
click at [119, 167] on div "Est ce que ce monde est sérieux ?" at bounding box center [206, 175] width 219 height 26
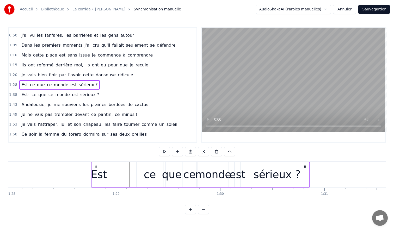
drag, startPoint x: 102, startPoint y: 165, endPoint x: 96, endPoint y: 166, distance: 6.3
click at [96, 166] on icon at bounding box center [96, 166] width 4 height 4
click at [100, 168] on div "Est" at bounding box center [99, 175] width 16 height 16
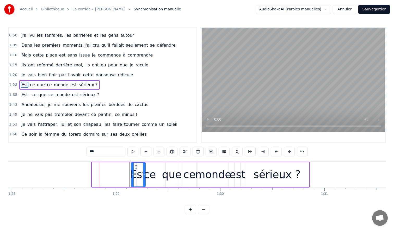
drag, startPoint x: 96, startPoint y: 167, endPoint x: 135, endPoint y: 169, distance: 39.4
click at [135, 169] on icon at bounding box center [135, 167] width 4 height 4
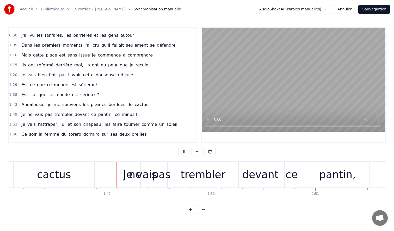
scroll to position [0, 11266]
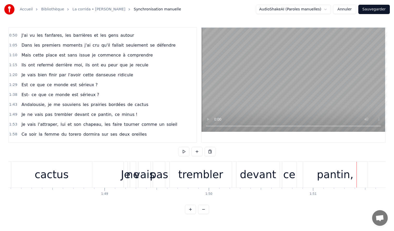
click at [134, 174] on div "ne" at bounding box center [132, 175] width 13 height 16
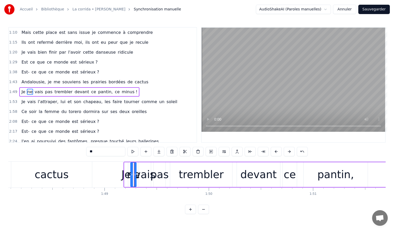
scroll to position [57, 0]
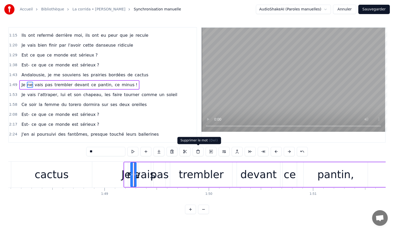
click at [198, 153] on button at bounding box center [198, 151] width 11 height 9
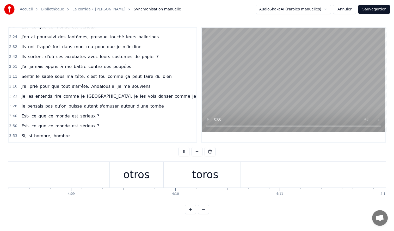
scroll to position [0, 25905]
click at [88, 173] on div "Otras vidas, otros toros" at bounding box center [38, 175] width 385 height 26
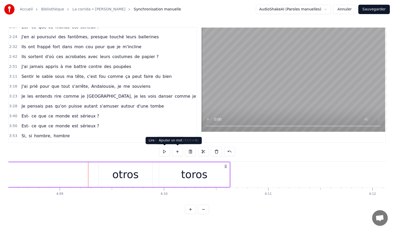
click at [176, 152] on button at bounding box center [177, 151] width 11 height 9
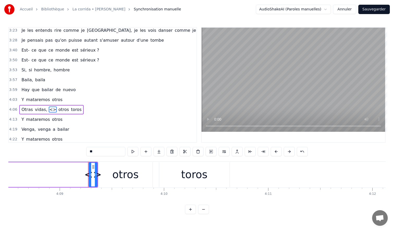
scroll to position [222, 0]
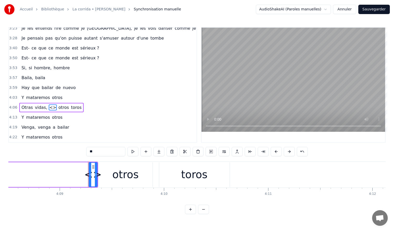
drag, startPoint x: 98, startPoint y: 151, endPoint x: 70, endPoint y: 150, distance: 28.2
click at [70, 150] on div "0:33 Depuis le temps que je patiente dans cette chambre noire 0:38 J'entends qu…" at bounding box center [196, 120] width 377 height 187
type input "*"
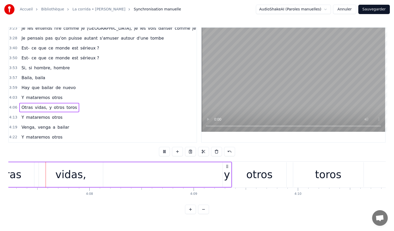
scroll to position [0, 25765]
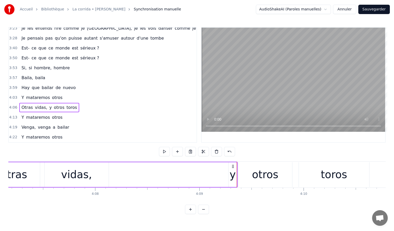
click at [206, 174] on div "Otras vidas, y otros toros" at bounding box center [111, 175] width 252 height 26
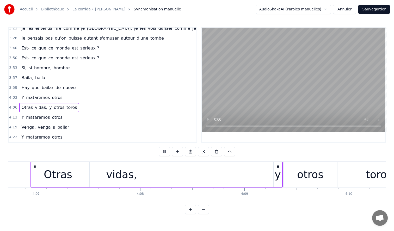
scroll to position [0, 25716]
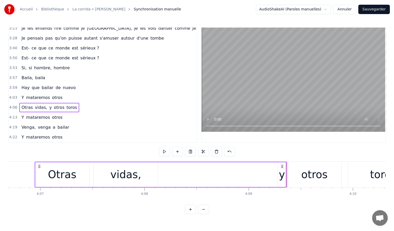
click at [295, 179] on div "otros" at bounding box center [315, 174] width 54 height 25
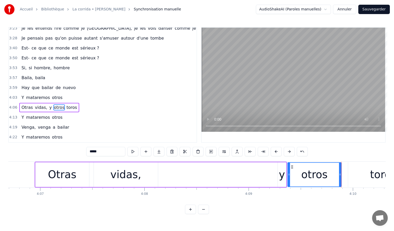
click at [261, 159] on div "0:33 Depuis le temps que je patiente dans cette chambre noire 0:38 J'entends qu…" at bounding box center [196, 120] width 377 height 187
click at [266, 174] on div "Otras vidas, y otros toros" at bounding box center [161, 175] width 252 height 26
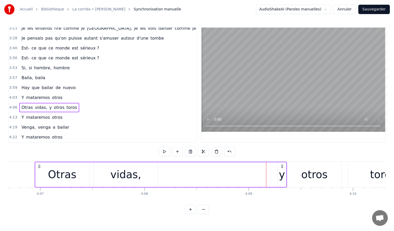
click at [269, 202] on div "0:33 Depuis le temps que je patiente dans cette chambre noire 0:38 J'entends qu…" at bounding box center [196, 120] width 377 height 187
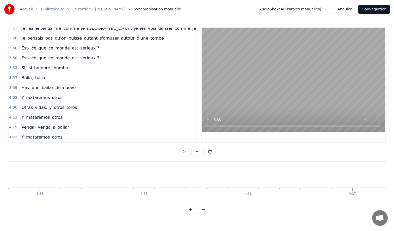
scroll to position [0, 28528]
click at [198, 153] on button at bounding box center [197, 151] width 11 height 9
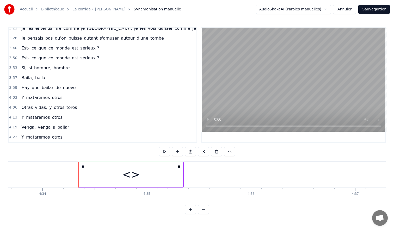
click at [131, 176] on div "<>" at bounding box center [130, 175] width 17 height 16
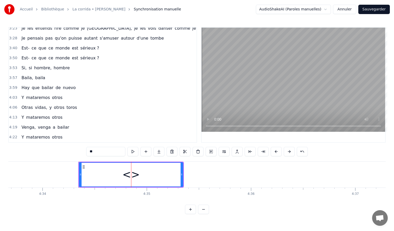
scroll to position [232, 0]
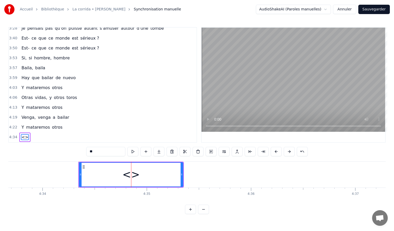
click at [104, 156] on div "**" at bounding box center [197, 152] width 222 height 10
drag, startPoint x: 106, startPoint y: 154, endPoint x: 75, endPoint y: 146, distance: 31.9
click at [75, 146] on div "0:33 Depuis le temps que je patiente dans cette chambre noire 0:38 J'entends qu…" at bounding box center [196, 120] width 377 height 187
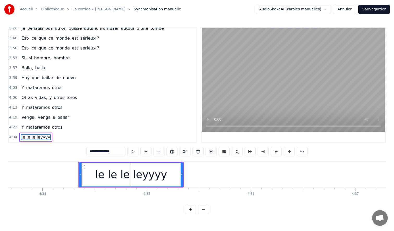
type input "**********"
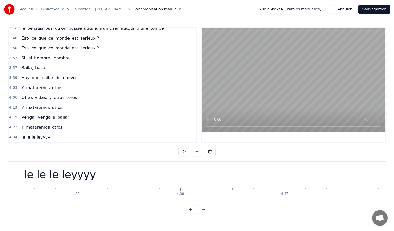
scroll to position [0, 28577]
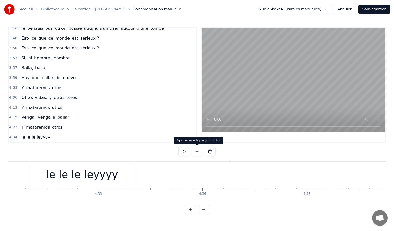
click at [196, 151] on button at bounding box center [197, 151] width 11 height 9
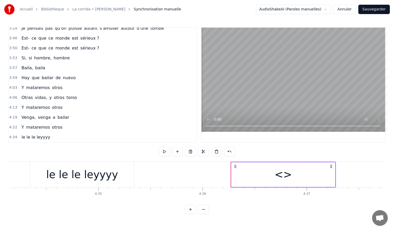
click at [283, 174] on div "<>" at bounding box center [282, 175] width 17 height 16
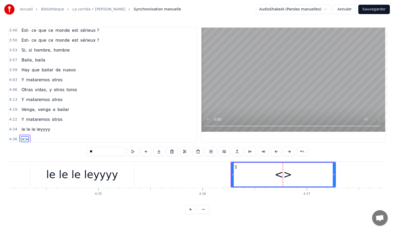
scroll to position [242, 0]
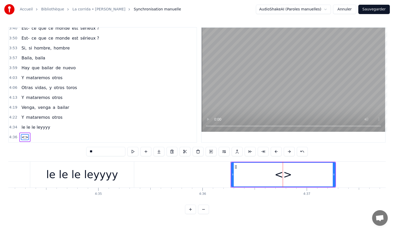
drag, startPoint x: 100, startPoint y: 152, endPoint x: 73, endPoint y: 147, distance: 27.4
click at [74, 147] on div "0:33 Depuis le temps que je patiente dans cette chambre noire 0:38 J'entends qu…" at bounding box center [196, 120] width 377 height 187
type input "**********"
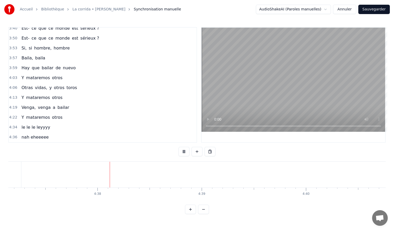
scroll to position [0, 28891]
click at [197, 150] on button at bounding box center [197, 151] width 11 height 9
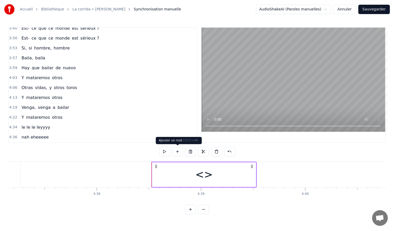
click at [179, 151] on button at bounding box center [177, 151] width 11 height 9
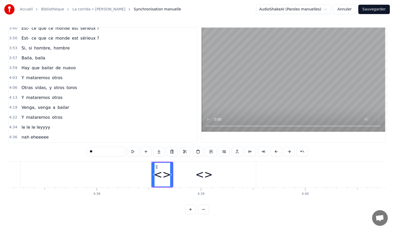
scroll to position [252, 0]
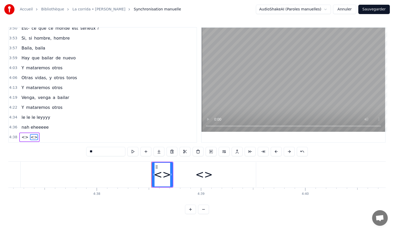
drag, startPoint x: 110, startPoint y: 152, endPoint x: 80, endPoint y: 144, distance: 30.7
click at [80, 144] on div "0:33 Depuis le temps que je patiente dans cette chambre noire 0:38 J'entends qu…" at bounding box center [196, 120] width 377 height 187
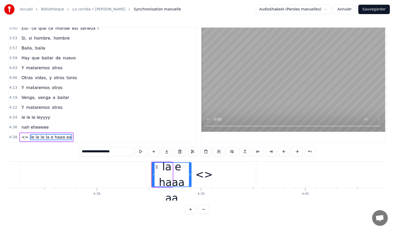
drag, startPoint x: 171, startPoint y: 174, endPoint x: 190, endPoint y: 185, distance: 22.1
click at [190, 185] on div at bounding box center [190, 175] width 2 height 24
click at [215, 170] on div "<>" at bounding box center [204, 174] width 104 height 25
type input "**"
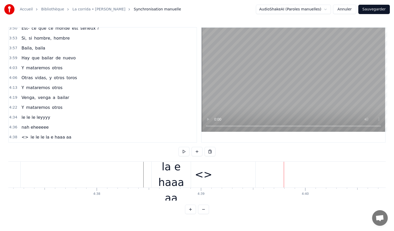
click at [205, 175] on div "<>" at bounding box center [203, 175] width 17 height 16
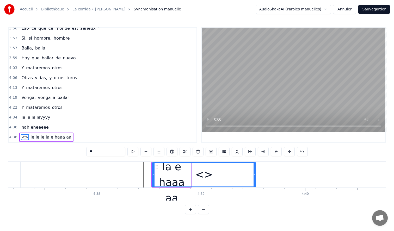
drag, startPoint x: 110, startPoint y: 152, endPoint x: 54, endPoint y: 147, distance: 56.7
click at [61, 148] on div "0:33 Depuis le temps que je patiente dans cette chambre noire 0:38 J'entends qu…" at bounding box center [196, 120] width 377 height 187
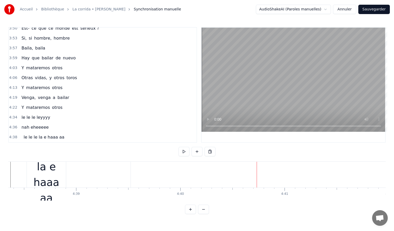
scroll to position [0, 29000]
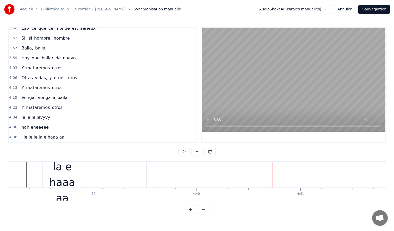
click at [65, 174] on div "le le le la e haaa aa" at bounding box center [62, 174] width 39 height 63
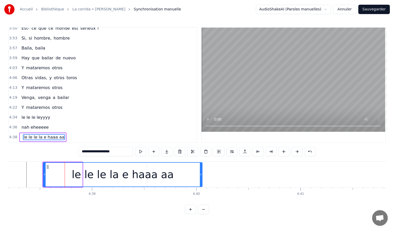
drag, startPoint x: 81, startPoint y: 174, endPoint x: 201, endPoint y: 179, distance: 120.0
click at [201, 179] on div at bounding box center [201, 175] width 2 height 24
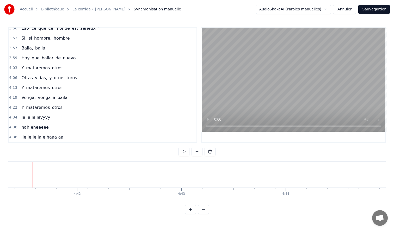
scroll to position [0, 29326]
click at [196, 152] on button at bounding box center [197, 151] width 11 height 9
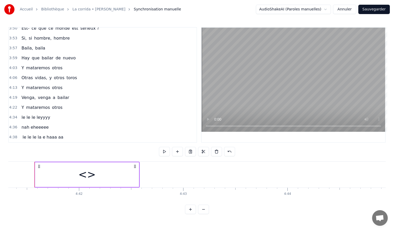
click at [91, 174] on div "<>" at bounding box center [86, 175] width 17 height 16
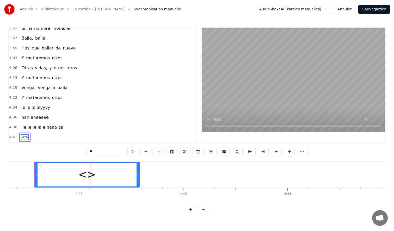
drag, startPoint x: 97, startPoint y: 153, endPoint x: 74, endPoint y: 151, distance: 23.6
click at [74, 151] on div "0:33 Depuis le temps que je patiente dans cette chambre noire 0:38 J'entends qu…" at bounding box center [196, 120] width 377 height 187
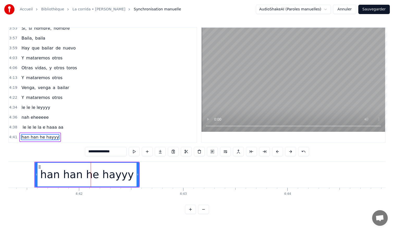
type input "**********"
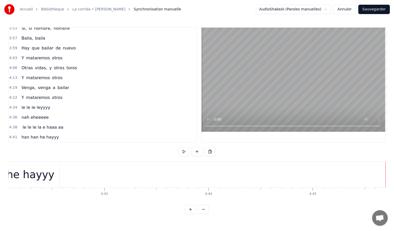
scroll to position [0, 29339]
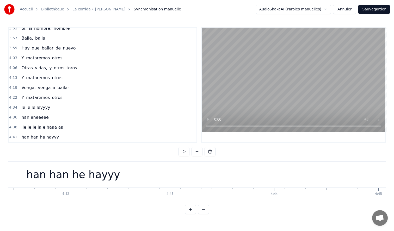
click at [97, 177] on div "han han he hayyy" at bounding box center [73, 175] width 94 height 16
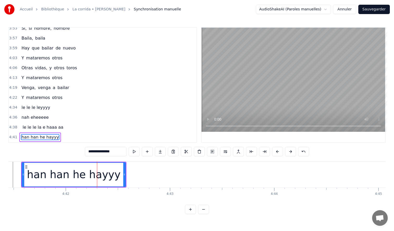
drag, startPoint x: 121, startPoint y: 151, endPoint x: 83, endPoint y: 148, distance: 38.1
click at [89, 150] on input "**********" at bounding box center [106, 151] width 42 height 9
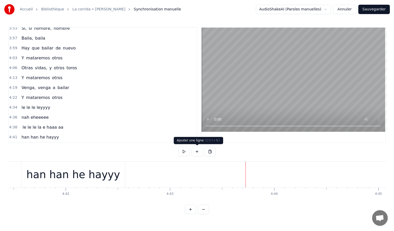
click at [193, 152] on button at bounding box center [197, 151] width 11 height 9
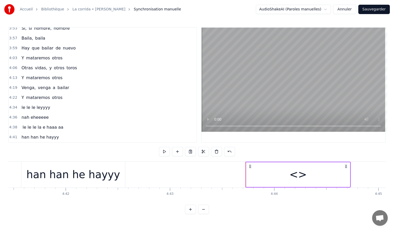
click at [300, 176] on div "<>" at bounding box center [297, 175] width 17 height 16
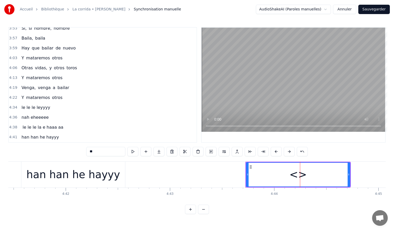
scroll to position [272, 0]
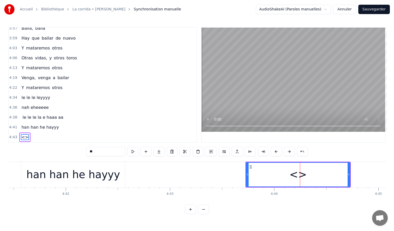
drag, startPoint x: 97, startPoint y: 151, endPoint x: 72, endPoint y: 143, distance: 27.0
click at [75, 145] on div "0:33 Depuis le temps que je patiente dans cette chambre noire 0:38 J'entends qu…" at bounding box center [196, 120] width 377 height 187
paste input "**********"
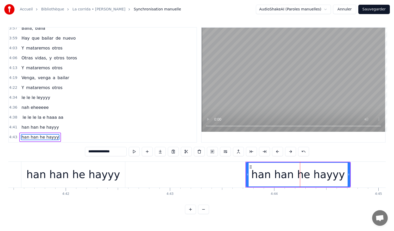
type input "**********"
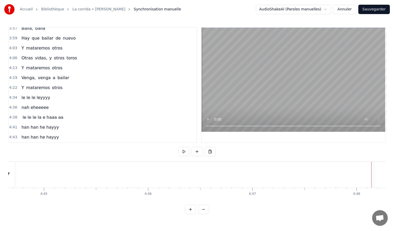
scroll to position [0, 29592]
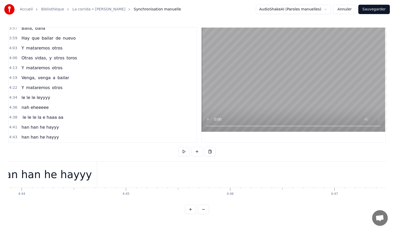
click at [74, 180] on div "han han he hayyy" at bounding box center [45, 175] width 94 height 16
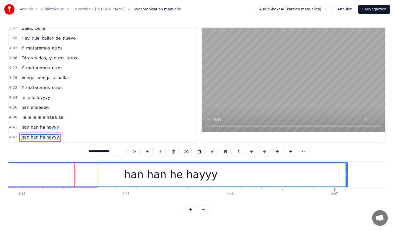
drag, startPoint x: 95, startPoint y: 174, endPoint x: 352, endPoint y: 181, distance: 256.8
click at [348, 181] on div at bounding box center [347, 175] width 2 height 24
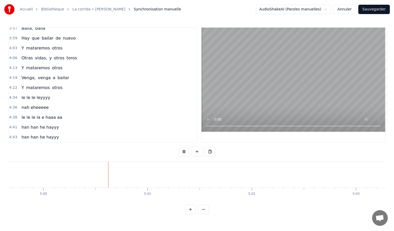
scroll to position [0, 31239]
click at [369, 7] on button "Sauvegarder" at bounding box center [374, 9] width 32 height 9
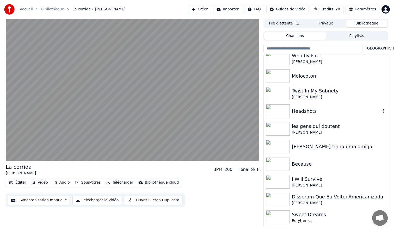
scroll to position [372, 0]
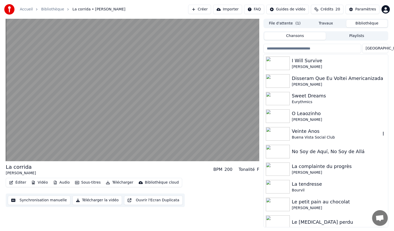
click at [280, 132] on img at bounding box center [278, 134] width 24 height 14
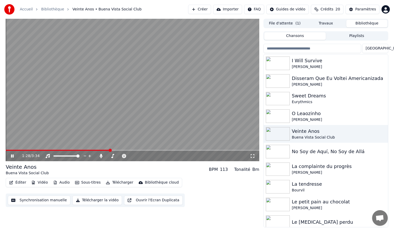
click at [192, 111] on video at bounding box center [133, 90] width 254 height 143
click at [306, 48] on input "search" at bounding box center [312, 48] width 98 height 9
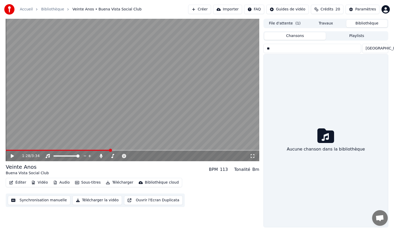
type input "*"
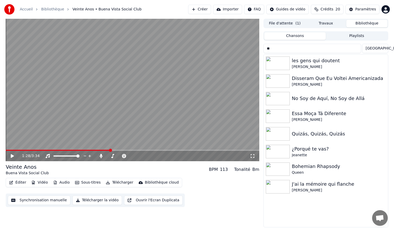
type input "*"
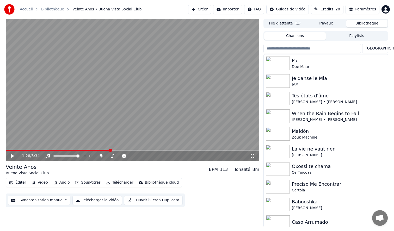
click at [201, 8] on button "Créer" at bounding box center [199, 9] width 23 height 9
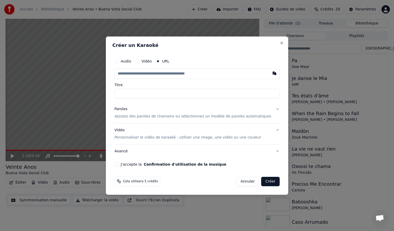
type input "**********"
click at [132, 116] on p "Ajoutez des paroles de chansons ou sélectionnez un modèle de paroles automatiqu…" at bounding box center [192, 116] width 157 height 5
type input "**********"
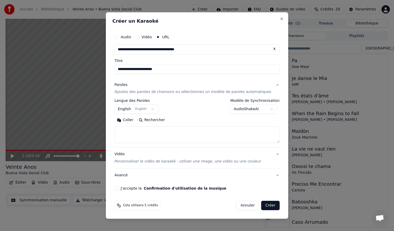
click at [151, 120] on button "Rechercher" at bounding box center [152, 120] width 32 height 8
type textarea "**********"
click at [119, 189] on button "J'accepte la Confirmation d'utilisation de la musique" at bounding box center [116, 188] width 4 height 4
click at [263, 205] on button "Créer" at bounding box center [270, 205] width 18 height 9
select select "**"
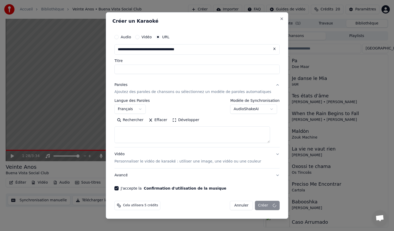
select select
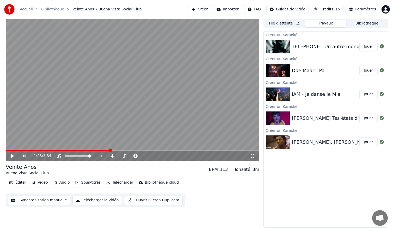
click at [371, 25] on button "Bibliothèque" at bounding box center [366, 24] width 41 height 8
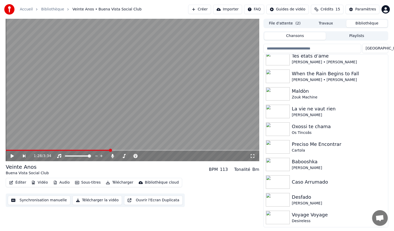
scroll to position [59, 0]
click at [278, 94] on img at bounding box center [278, 94] width 24 height 14
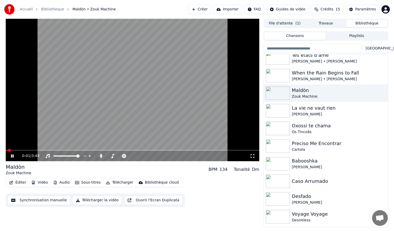
click at [253, 156] on icon at bounding box center [252, 156] width 5 height 4
click at [119, 115] on video at bounding box center [133, 90] width 254 height 143
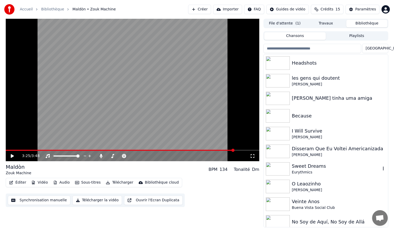
scroll to position [313, 0]
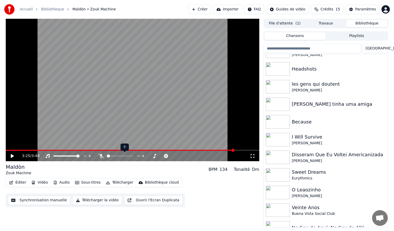
click at [107, 156] on span at bounding box center [107, 156] width 0 height 1
click at [41, 151] on div "3:25 / 3:48" at bounding box center [133, 156] width 254 height 10
click at [36, 149] on video at bounding box center [133, 90] width 254 height 143
click at [32, 151] on span at bounding box center [121, 150] width 230 height 1
click at [122, 103] on video at bounding box center [133, 90] width 254 height 143
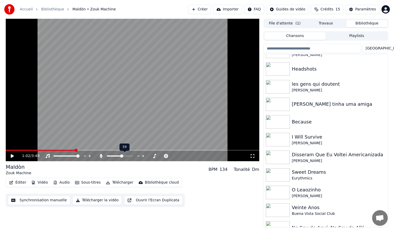
click at [122, 156] on span at bounding box center [120, 156] width 26 height 1
click at [12, 156] on icon at bounding box center [12, 156] width 3 height 4
click at [133, 156] on span at bounding box center [131, 156] width 3 height 3
drag, startPoint x: 129, startPoint y: 155, endPoint x: 122, endPoint y: 155, distance: 7.3
click at [122, 155] on div at bounding box center [136, 155] width 42 height 5
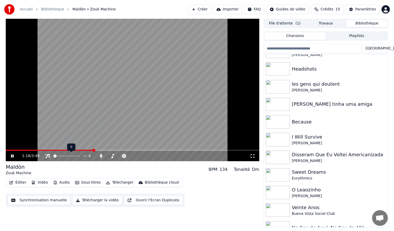
click at [53, 157] on span at bounding box center [53, 156] width 0 height 1
click at [163, 96] on video at bounding box center [133, 90] width 254 height 143
click at [274, 122] on img at bounding box center [278, 122] width 24 height 14
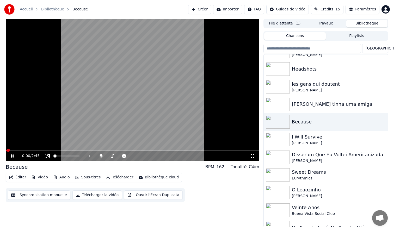
click at [25, 150] on span at bounding box center [133, 150] width 254 height 1
click at [44, 150] on video at bounding box center [133, 90] width 254 height 143
click at [42, 150] on span at bounding box center [133, 150] width 254 height 1
click at [11, 156] on icon at bounding box center [12, 156] width 3 height 4
click at [253, 155] on icon at bounding box center [252, 156] width 5 height 4
